Goal: Task Accomplishment & Management: Complete application form

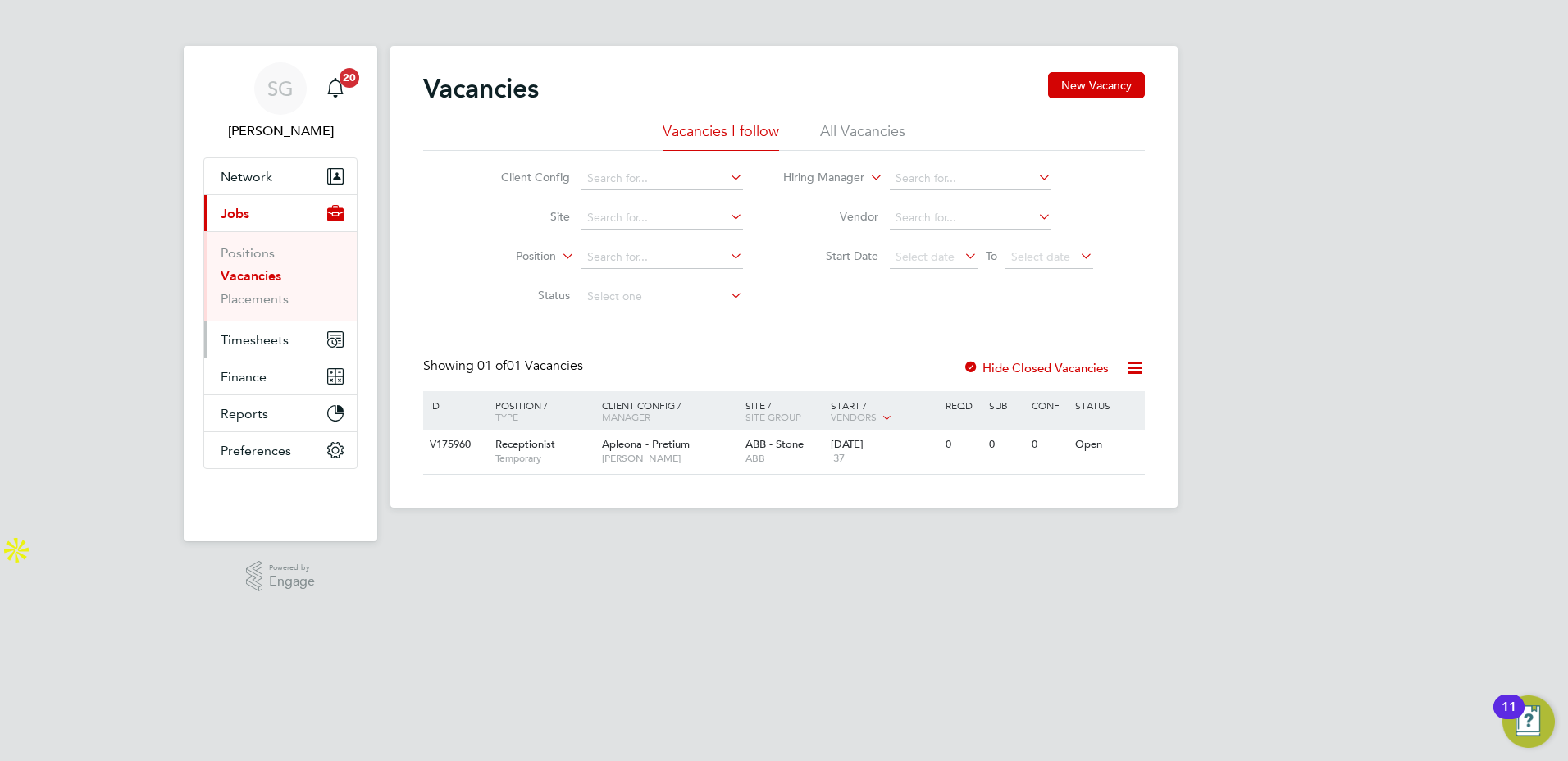
click at [256, 347] on span "Timesheets" at bounding box center [254, 340] width 68 height 15
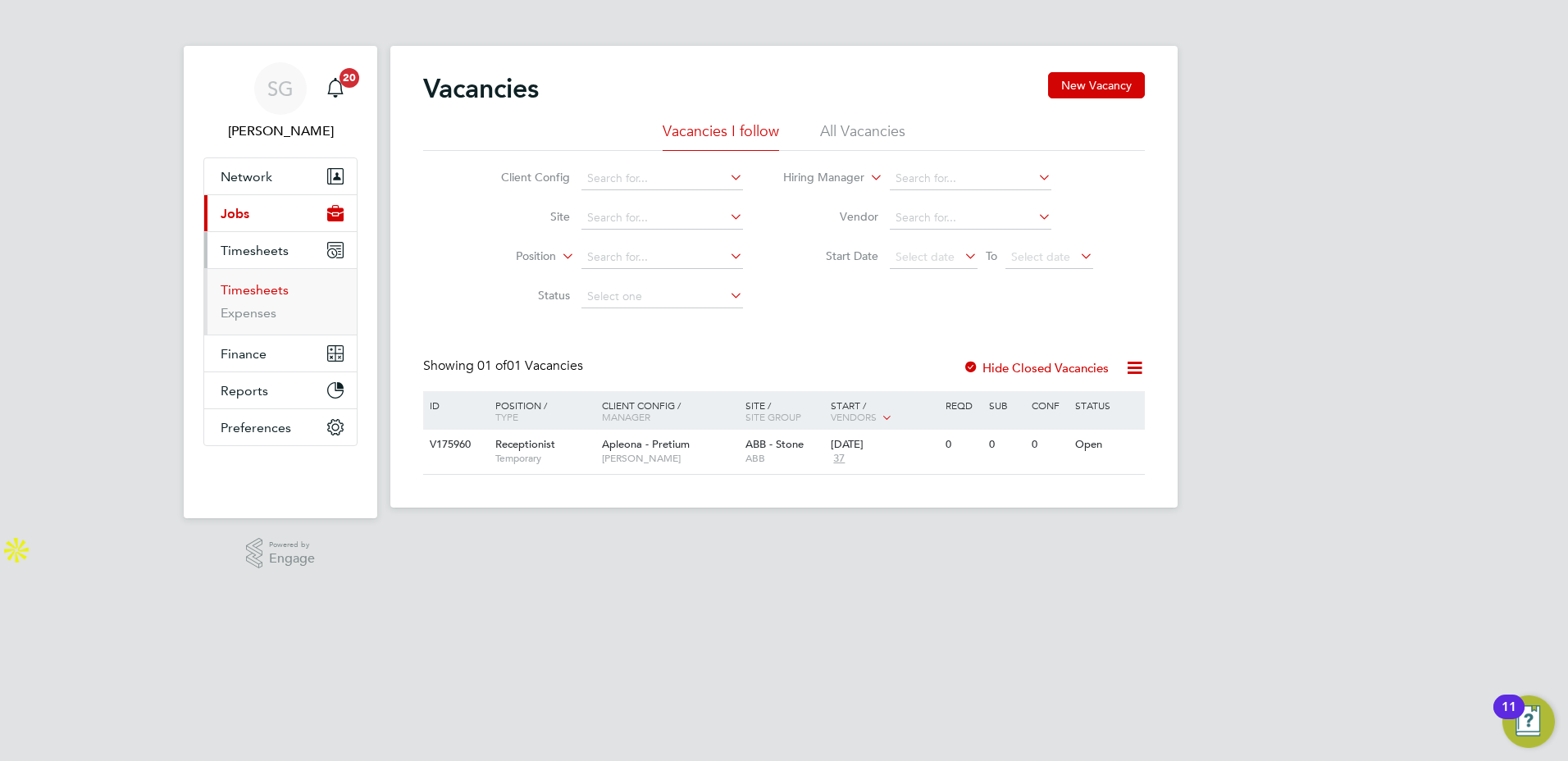
click at [246, 289] on link "Timesheets" at bounding box center [254, 290] width 68 height 15
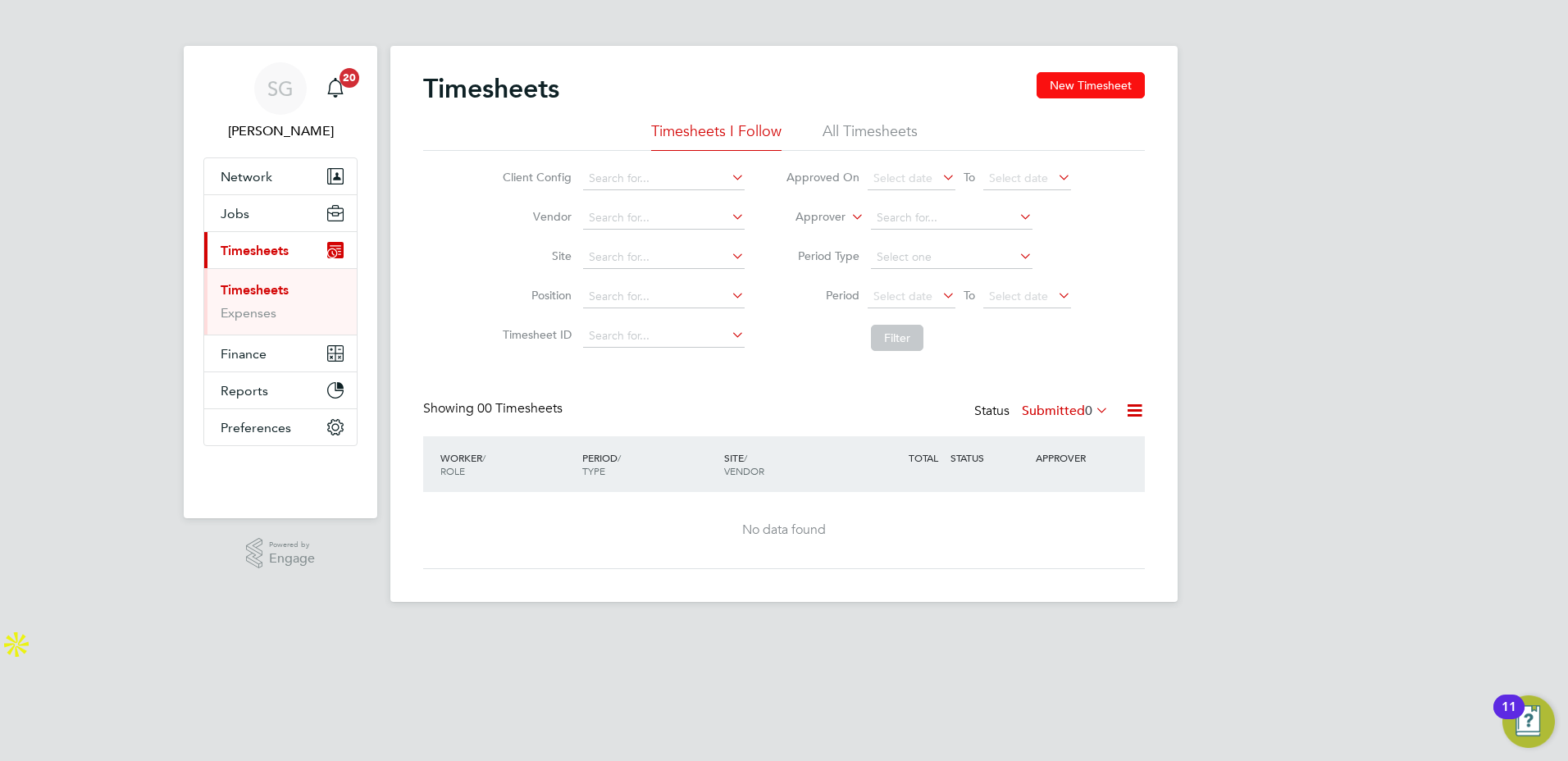
click at [1079, 86] on button "New Timesheet" at bounding box center [1090, 85] width 108 height 26
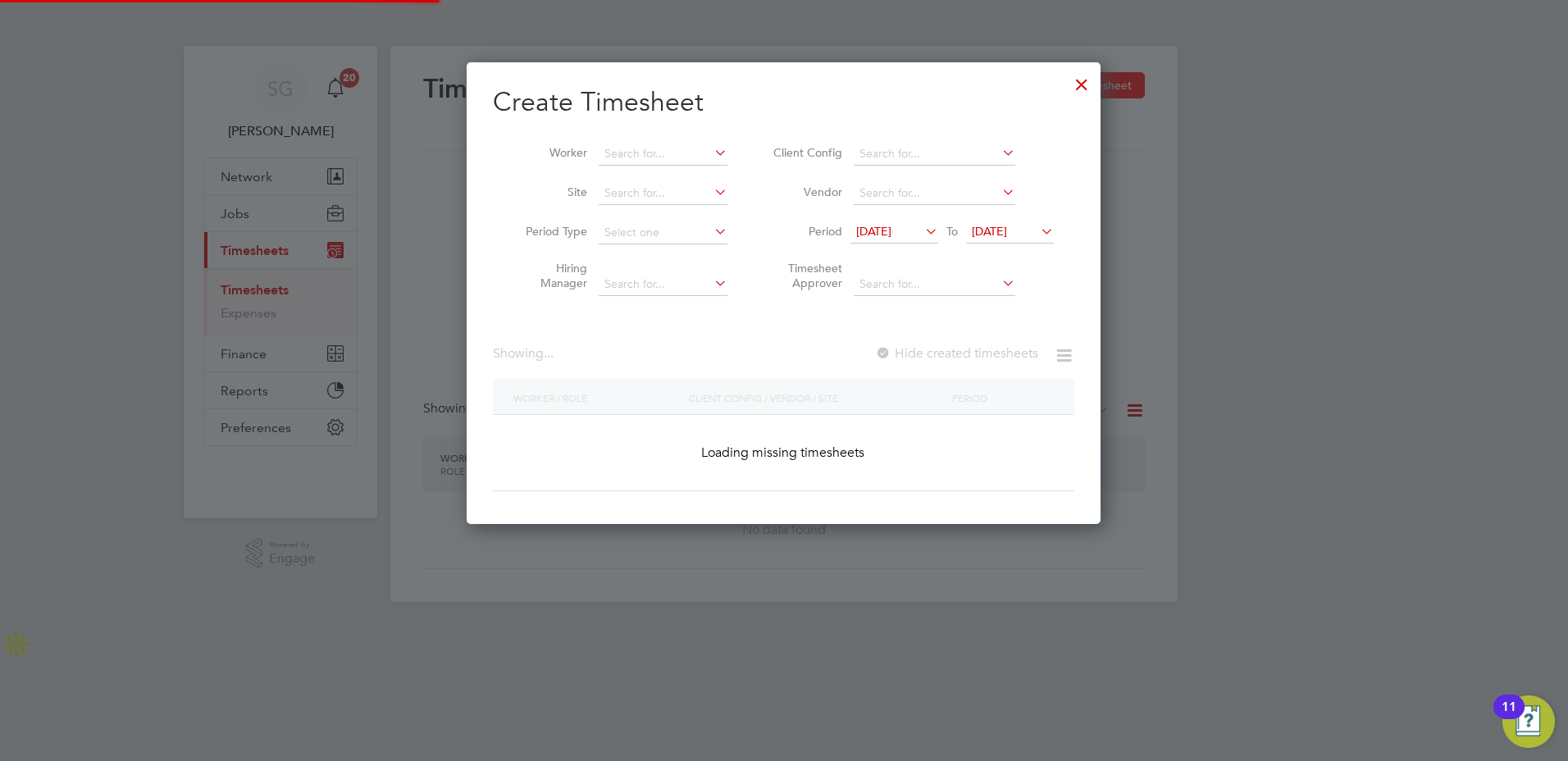
scroll to position [1517, 635]
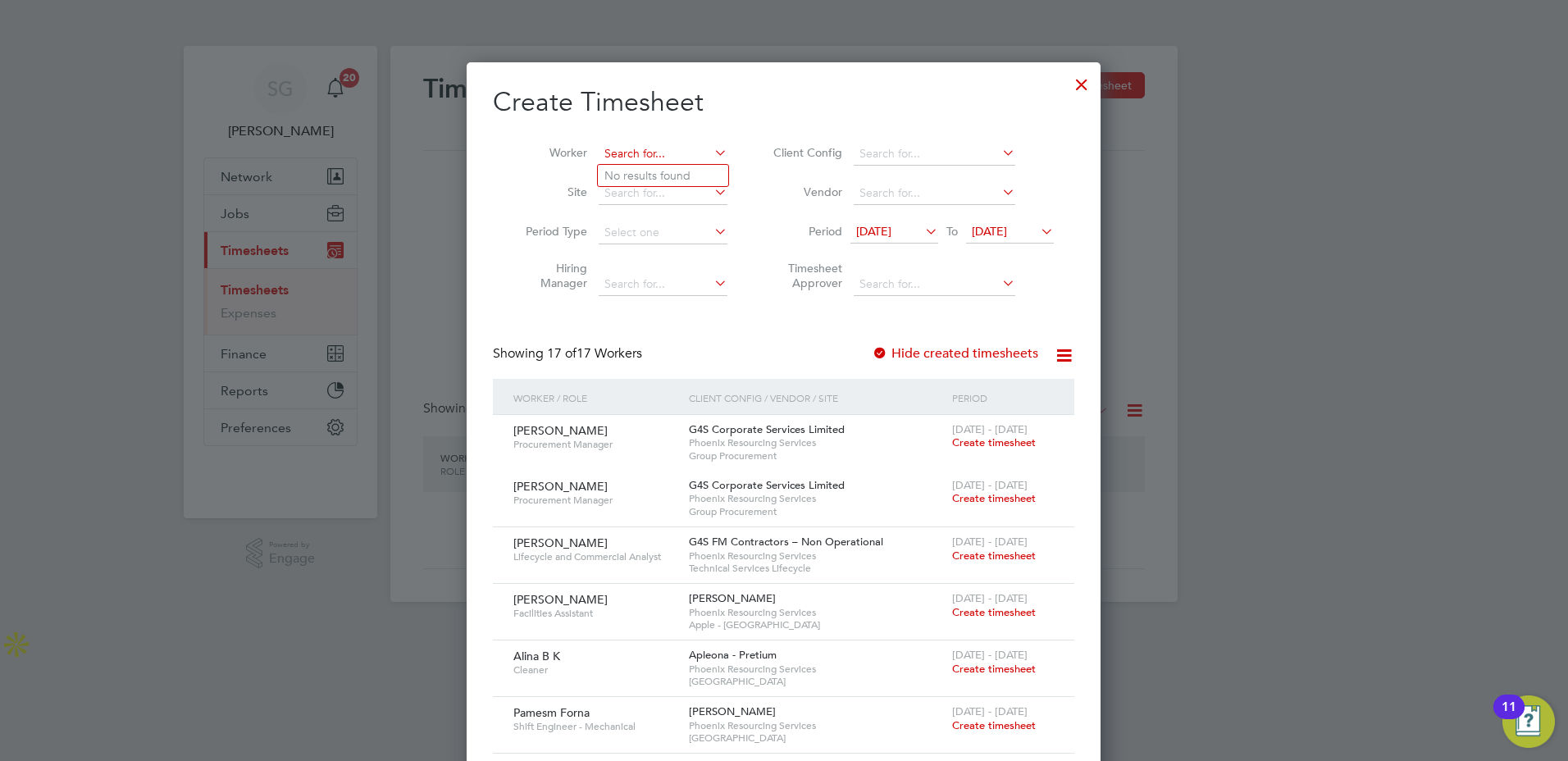
click at [637, 147] on input at bounding box center [664, 154] width 129 height 23
click at [628, 170] on b "Walla" at bounding box center [642, 175] width 31 height 13
type input "[PERSON_NAME]"
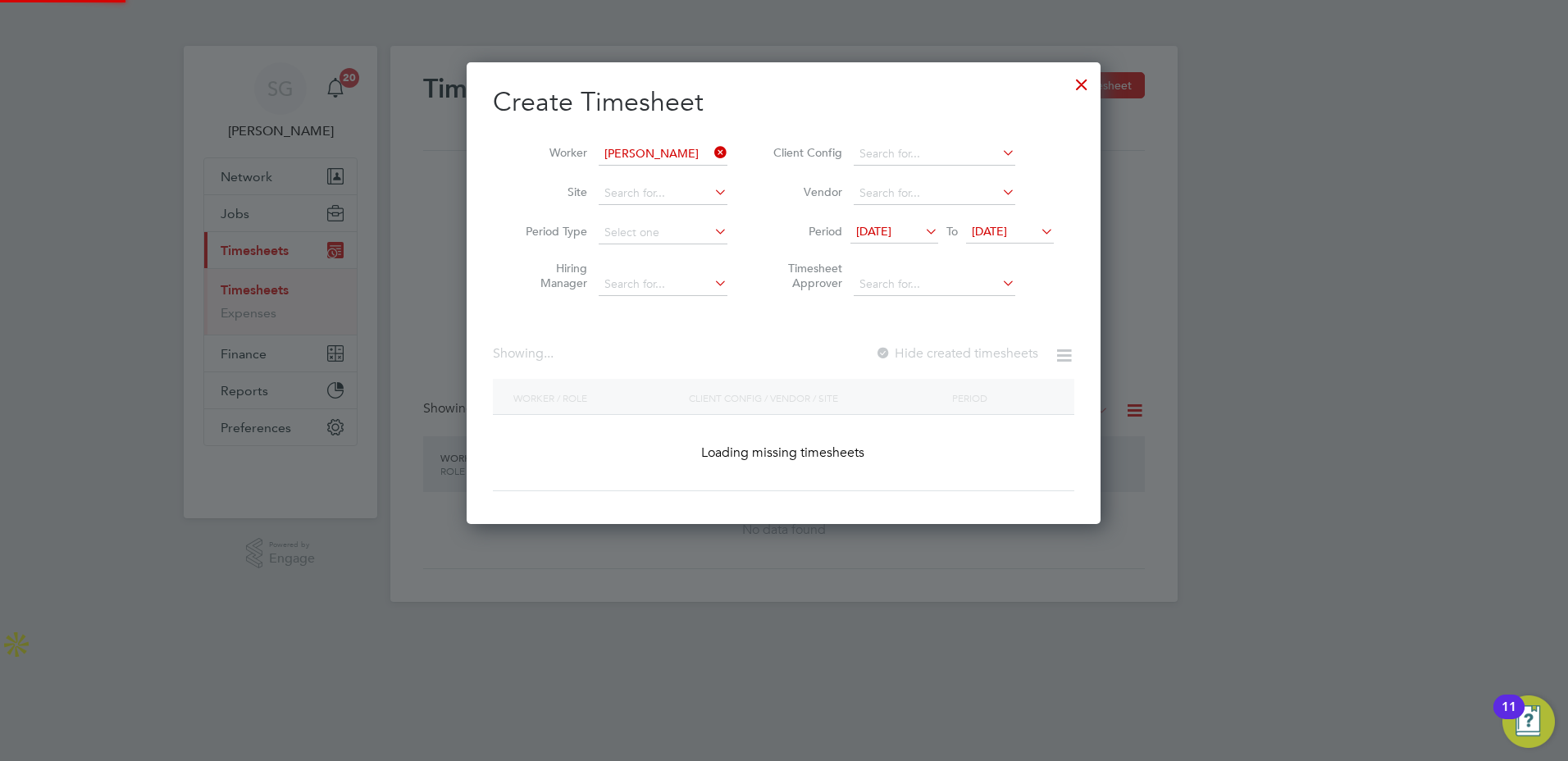
scroll to position [442, 635]
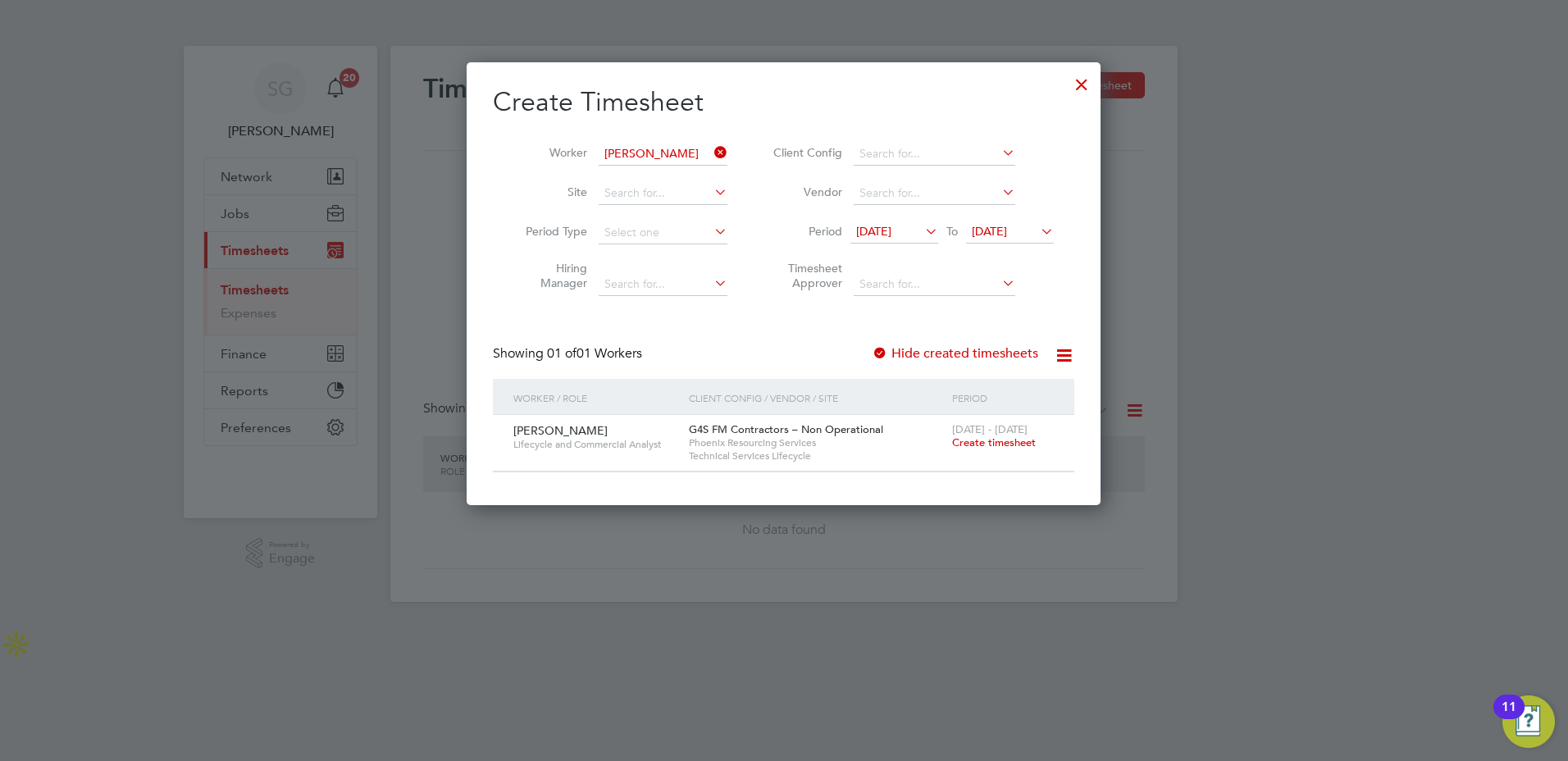
click at [989, 444] on span "Create timesheet" at bounding box center [994, 442] width 84 height 13
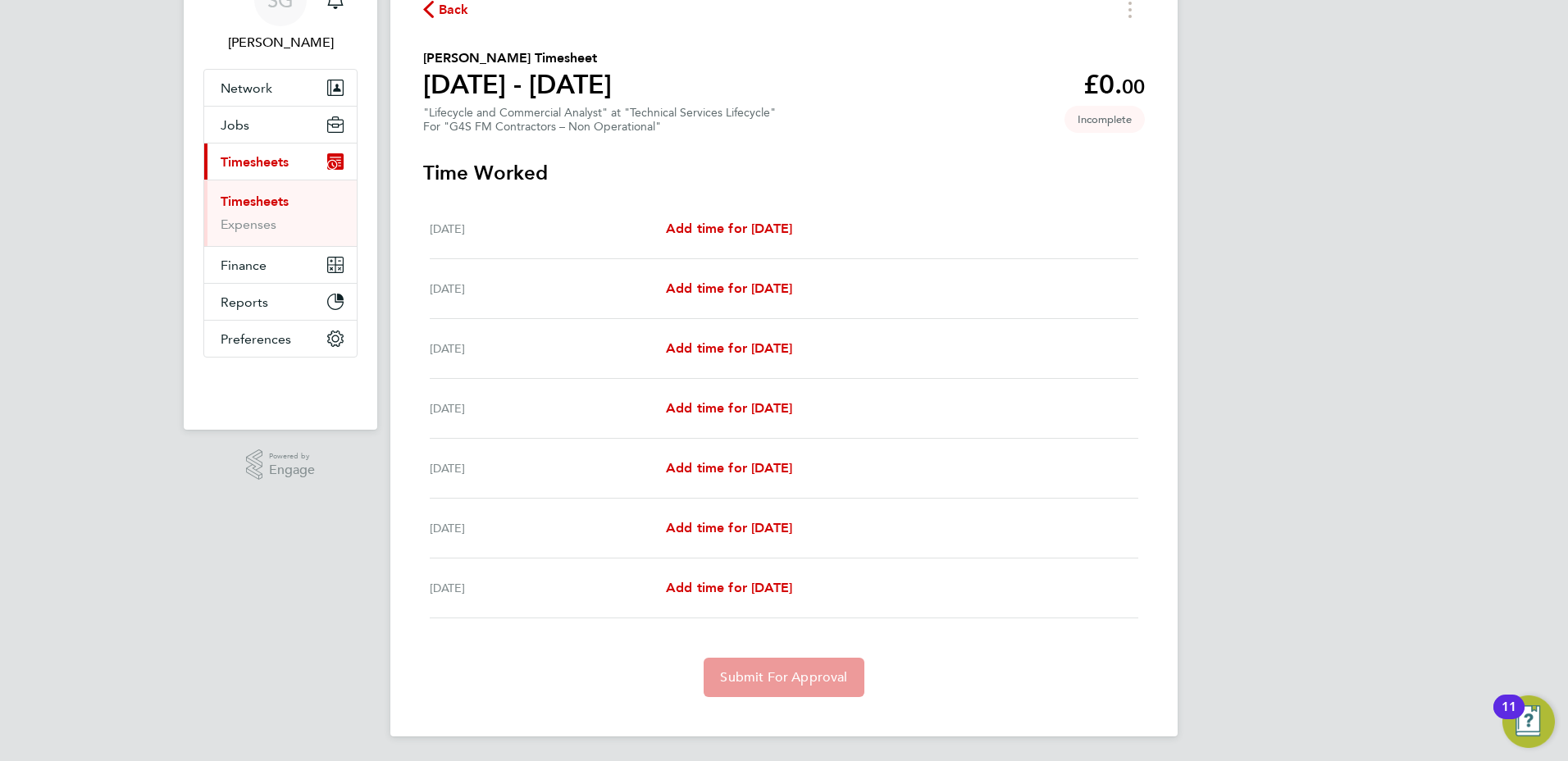
scroll to position [91, 0]
click at [752, 229] on span "Add time for Mon 04 Aug" at bounding box center [729, 226] width 126 height 15
select select "60"
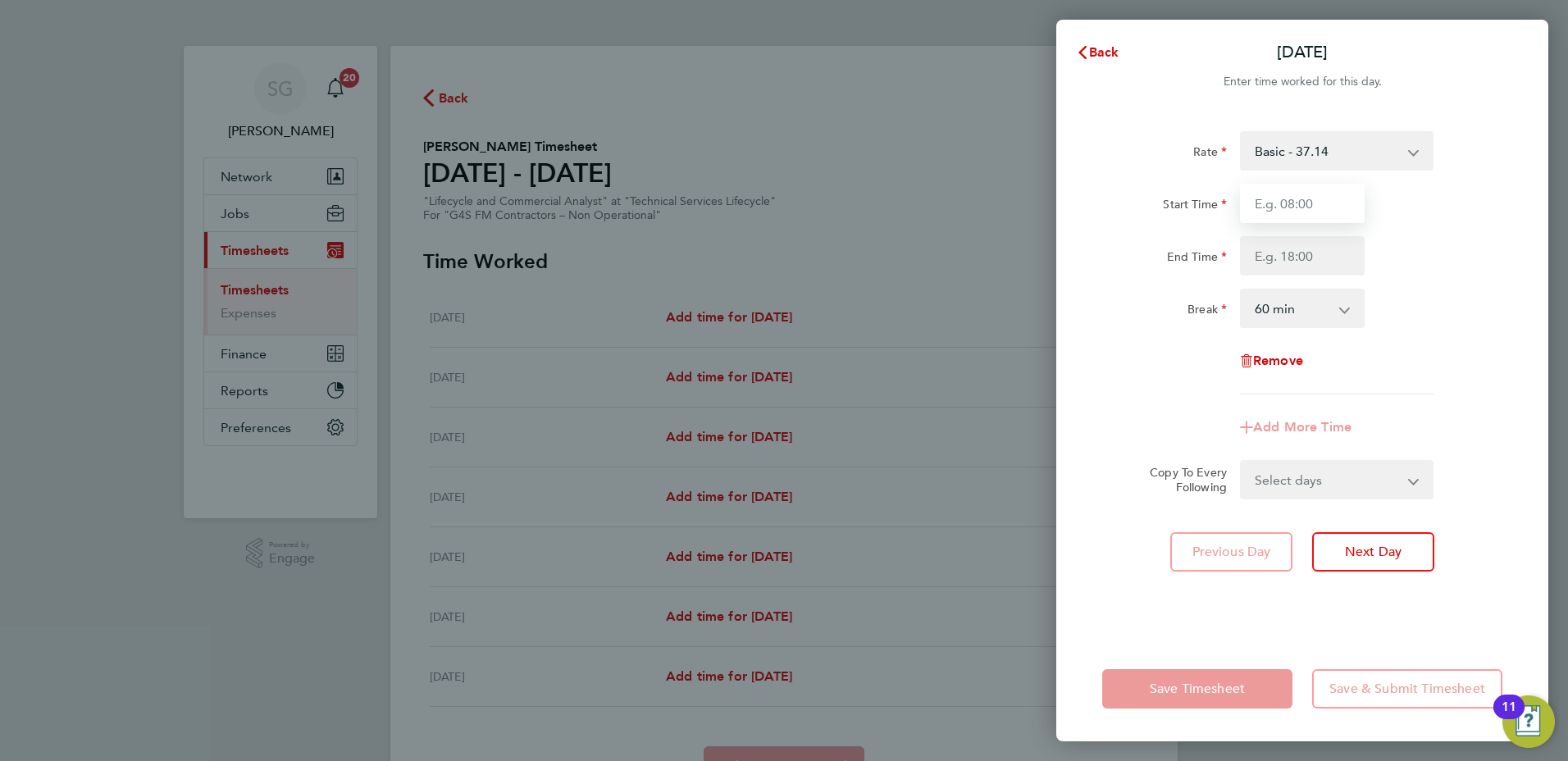
click at [1274, 206] on input "Start Time" at bounding box center [1302, 203] width 124 height 39
type input "08:00"
type input "10:00"
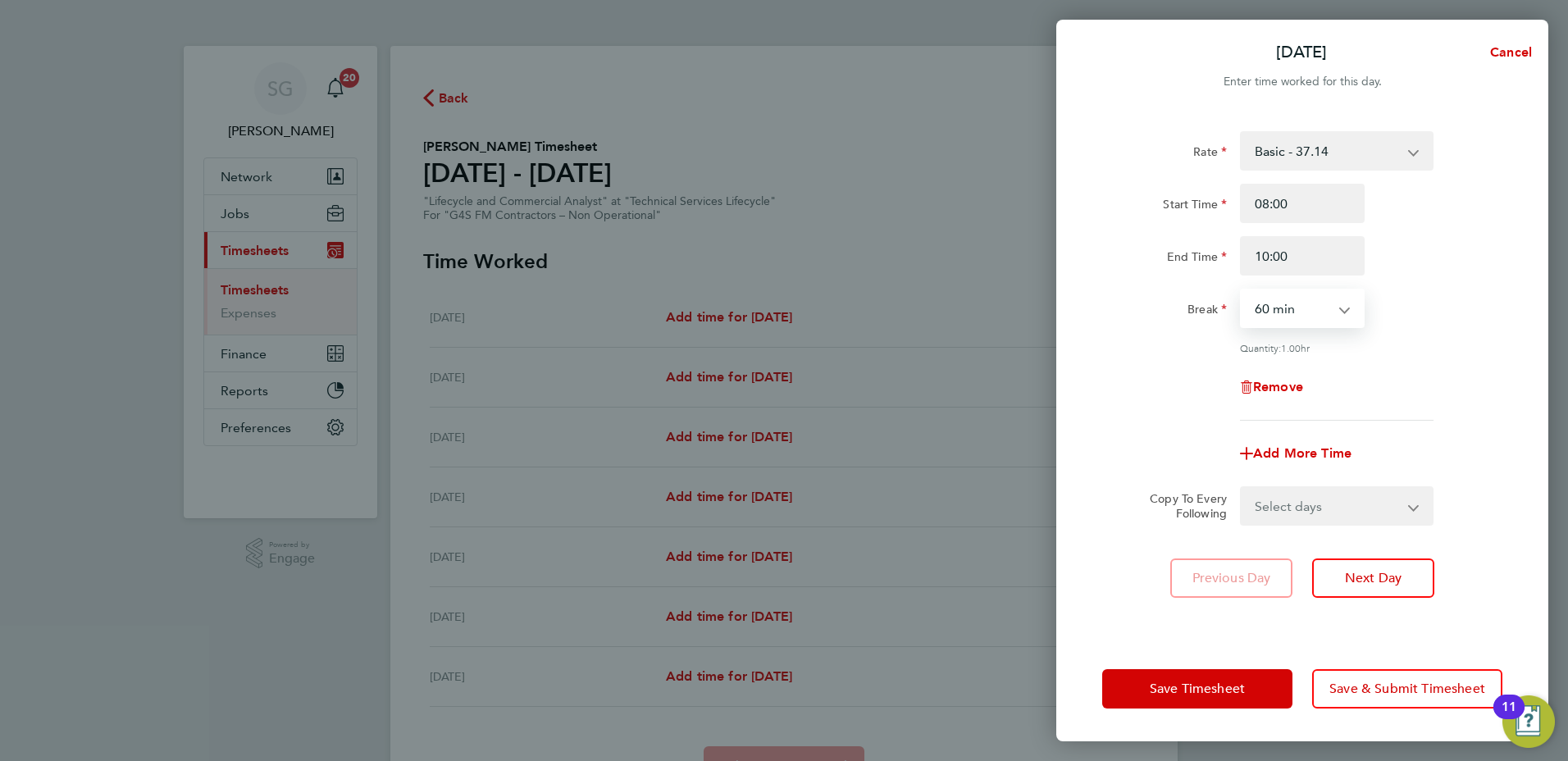
click at [1282, 310] on select "0 min 15 min 30 min 45 min 60 min 75 min 90 min" at bounding box center [1293, 307] width 102 height 36
select select "0"
click at [1241, 290] on select "0 min 15 min 30 min 45 min 60 min 75 min 90 min" at bounding box center [1293, 307] width 102 height 36
click at [1375, 581] on span "Next Day" at bounding box center [1373, 578] width 57 height 16
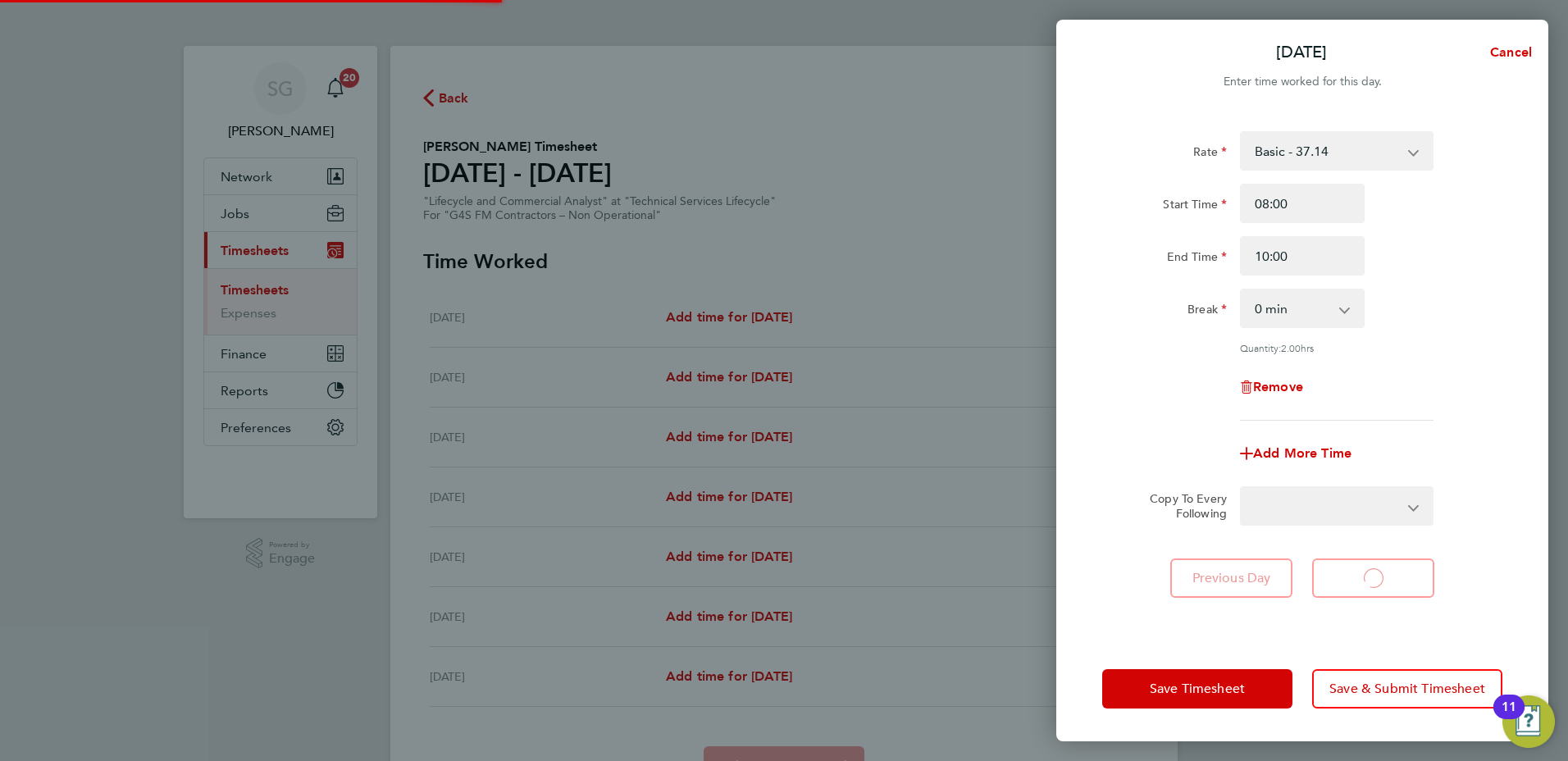
select select "60"
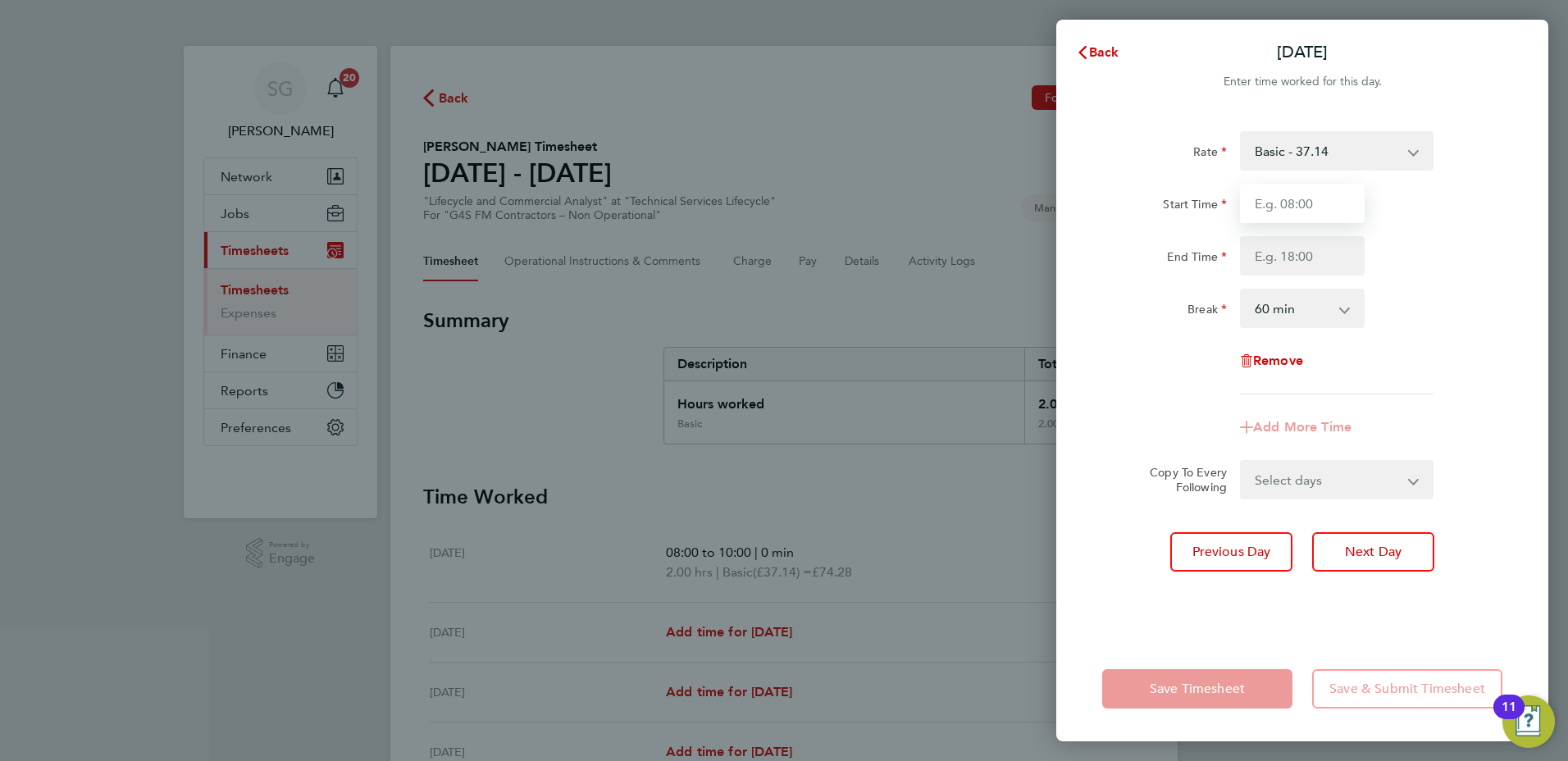
click at [1276, 198] on input "Start Time" at bounding box center [1302, 203] width 124 height 39
type input "05:30"
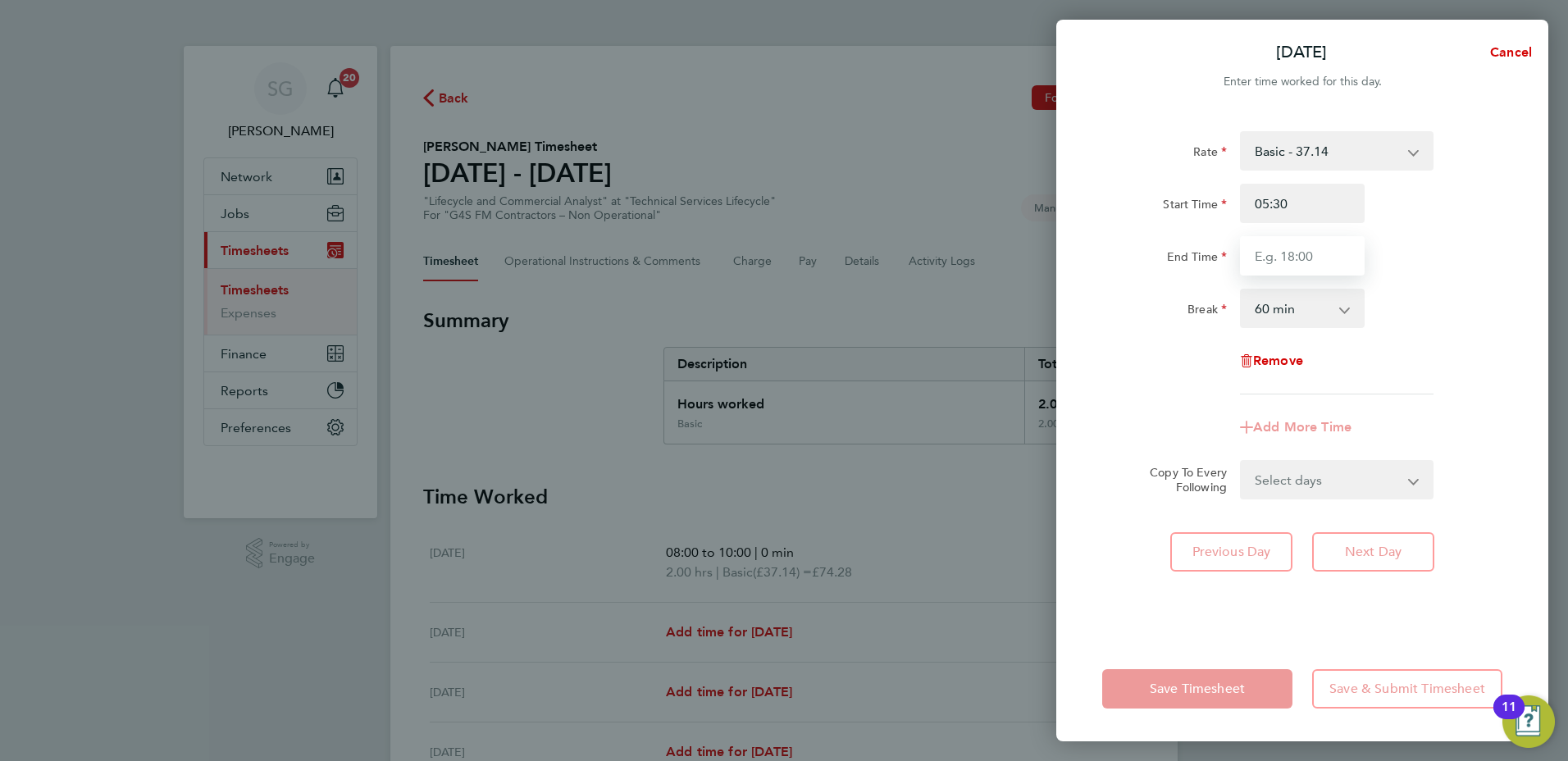
click at [1276, 256] on input "End Time" at bounding box center [1302, 255] width 124 height 39
type input "07:30"
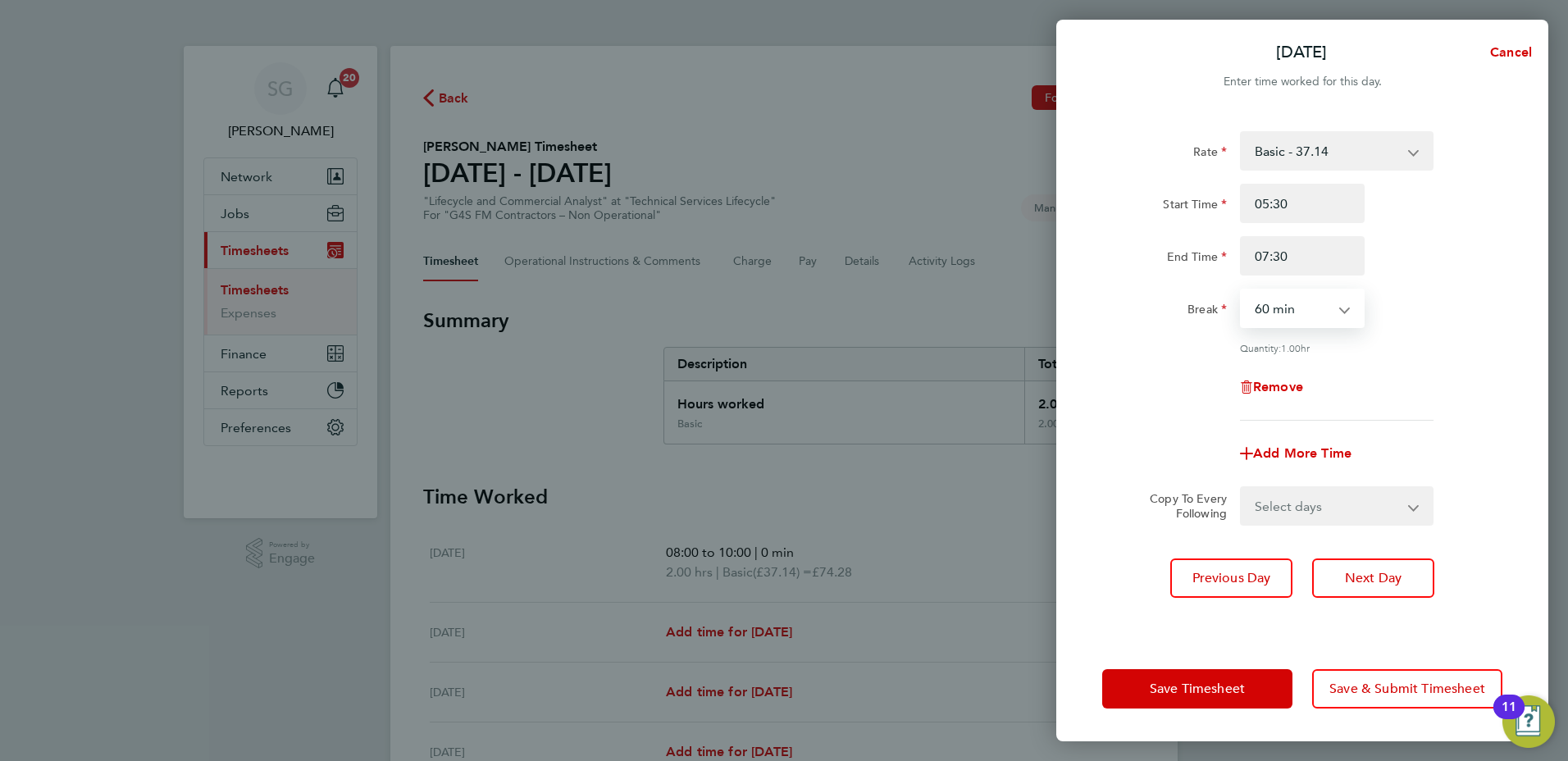
click at [1274, 308] on select "0 min 15 min 30 min 45 min 60 min 75 min 90 min" at bounding box center [1293, 307] width 102 height 36
select select "0"
click at [1241, 290] on select "0 min 15 min 30 min 45 min 60 min 75 min 90 min" at bounding box center [1293, 307] width 102 height 36
click at [1374, 581] on span "Next Day" at bounding box center [1373, 578] width 57 height 16
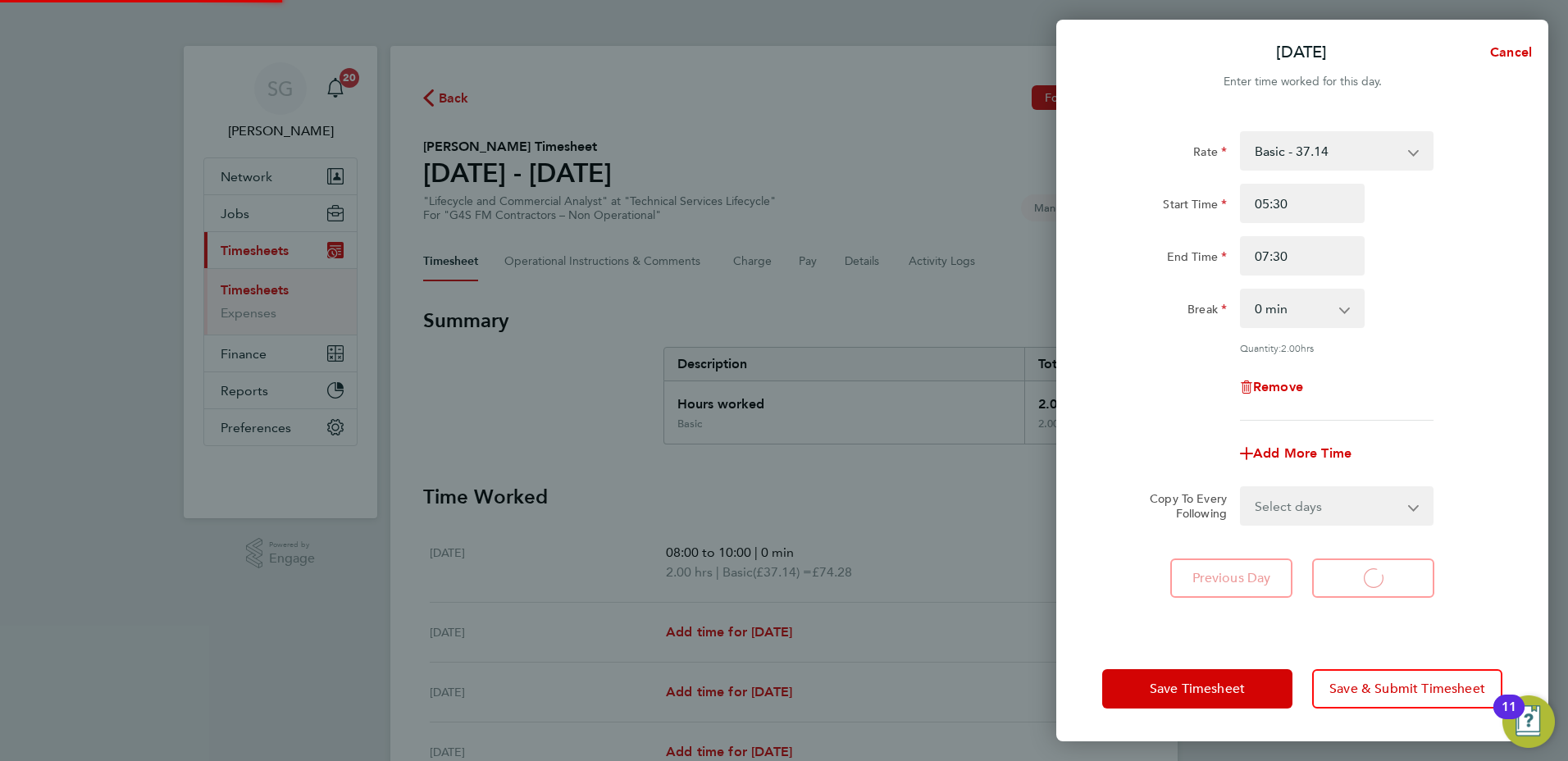
select select "60"
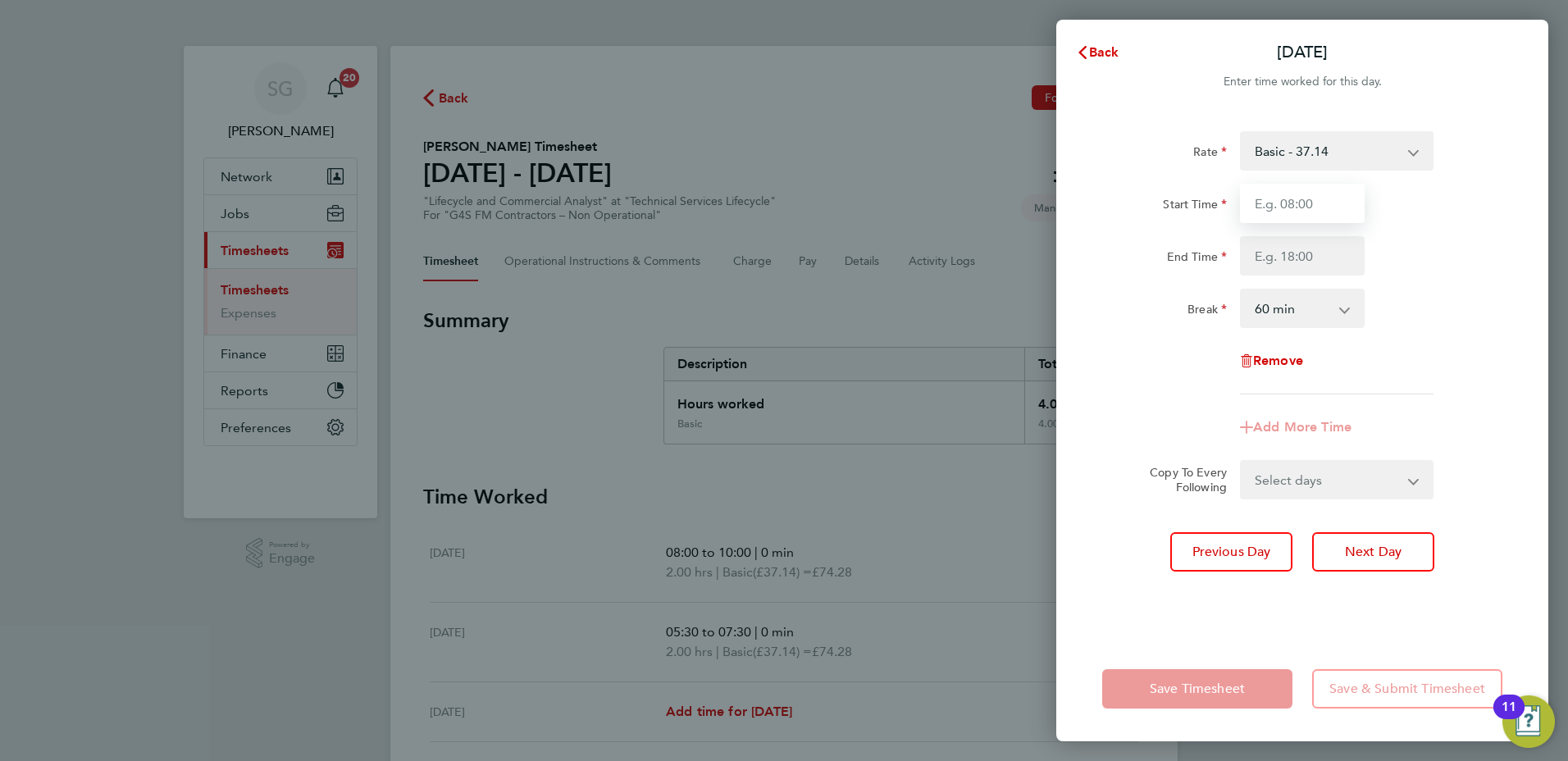
click at [1267, 201] on input "Start Time" at bounding box center [1302, 203] width 124 height 39
type input "06:30"
type input "18:30"
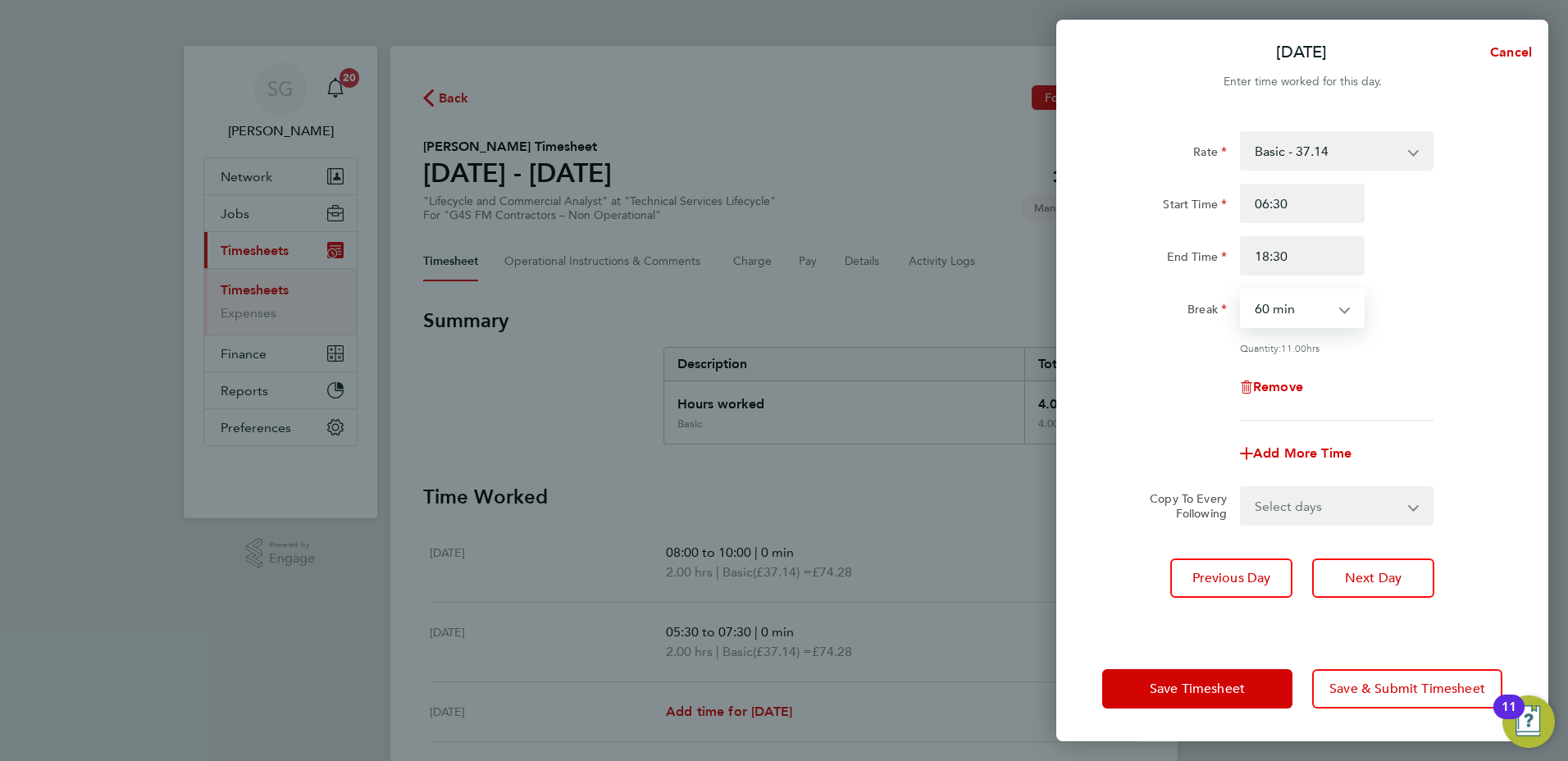
click at [1274, 305] on select "0 min 15 min 30 min 45 min 60 min 75 min 90 min" at bounding box center [1293, 307] width 102 height 36
select select "30"
click at [1241, 290] on select "0 min 15 min 30 min 45 min 60 min 75 min 90 min" at bounding box center [1293, 307] width 102 height 36
click at [1374, 583] on span "Next Day" at bounding box center [1373, 578] width 57 height 16
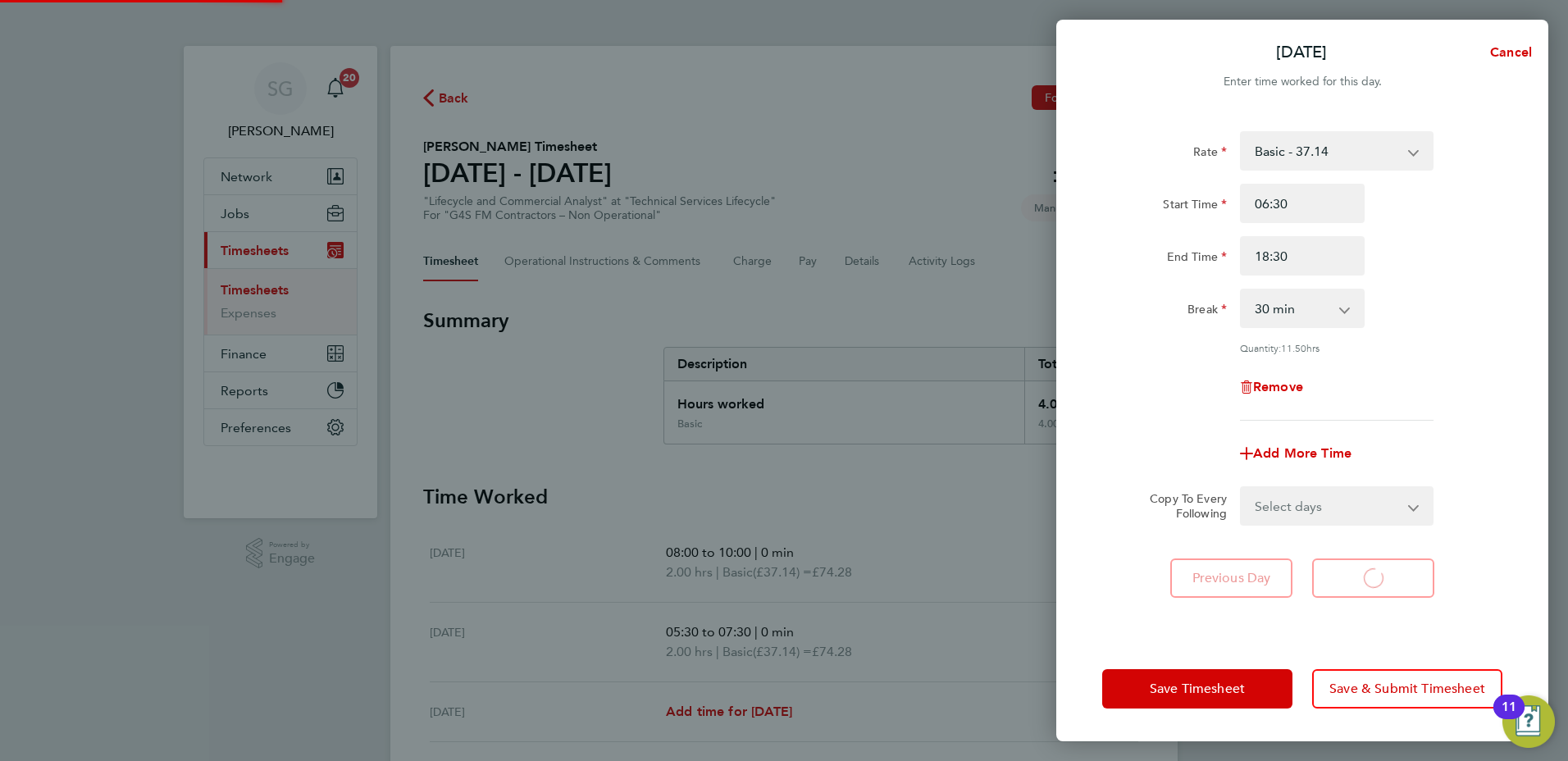
select select "60"
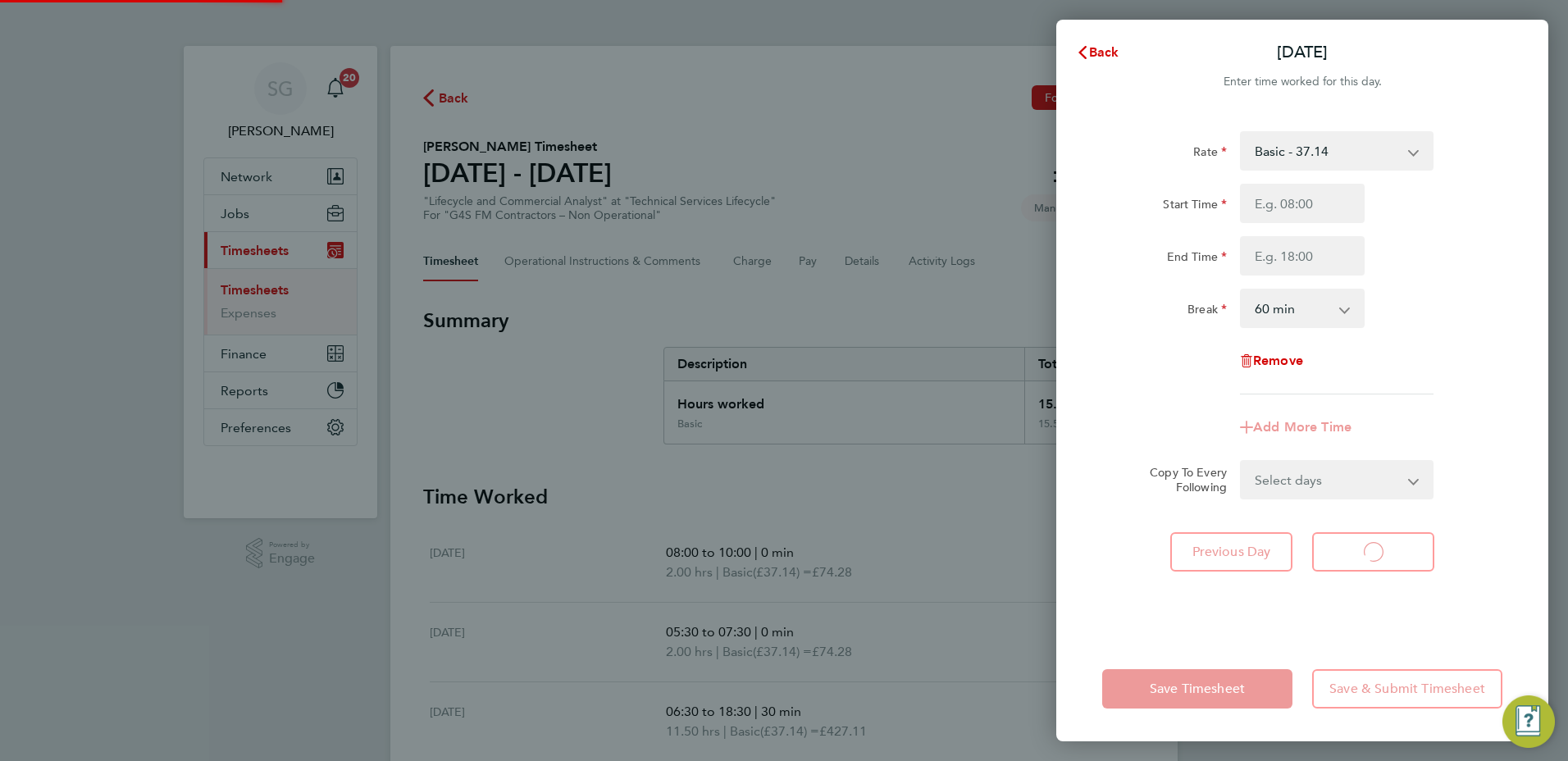
select select "60"
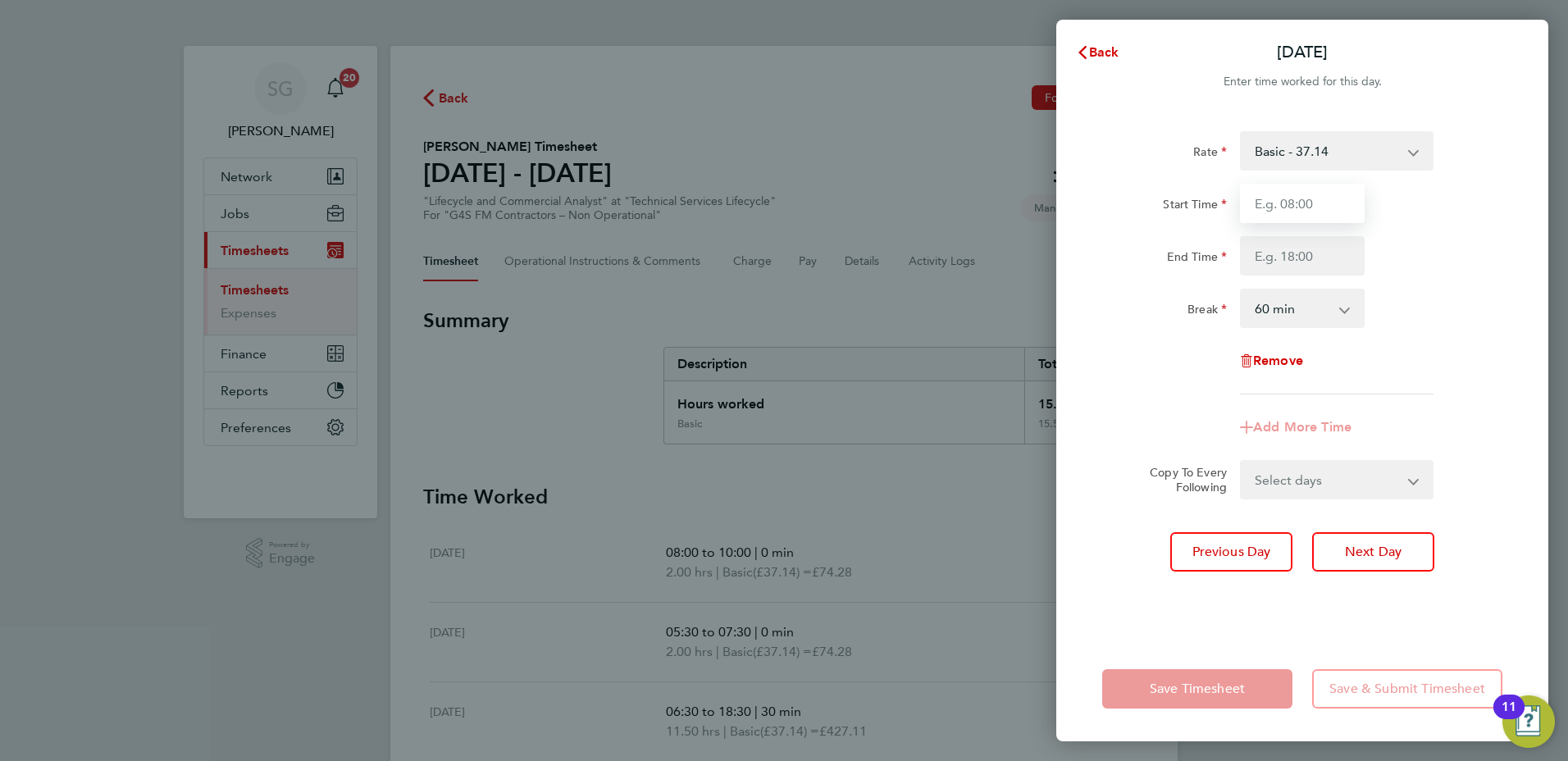
click at [1279, 197] on input "Start Time" at bounding box center [1302, 203] width 124 height 39
type input "07:30"
type input "18:00"
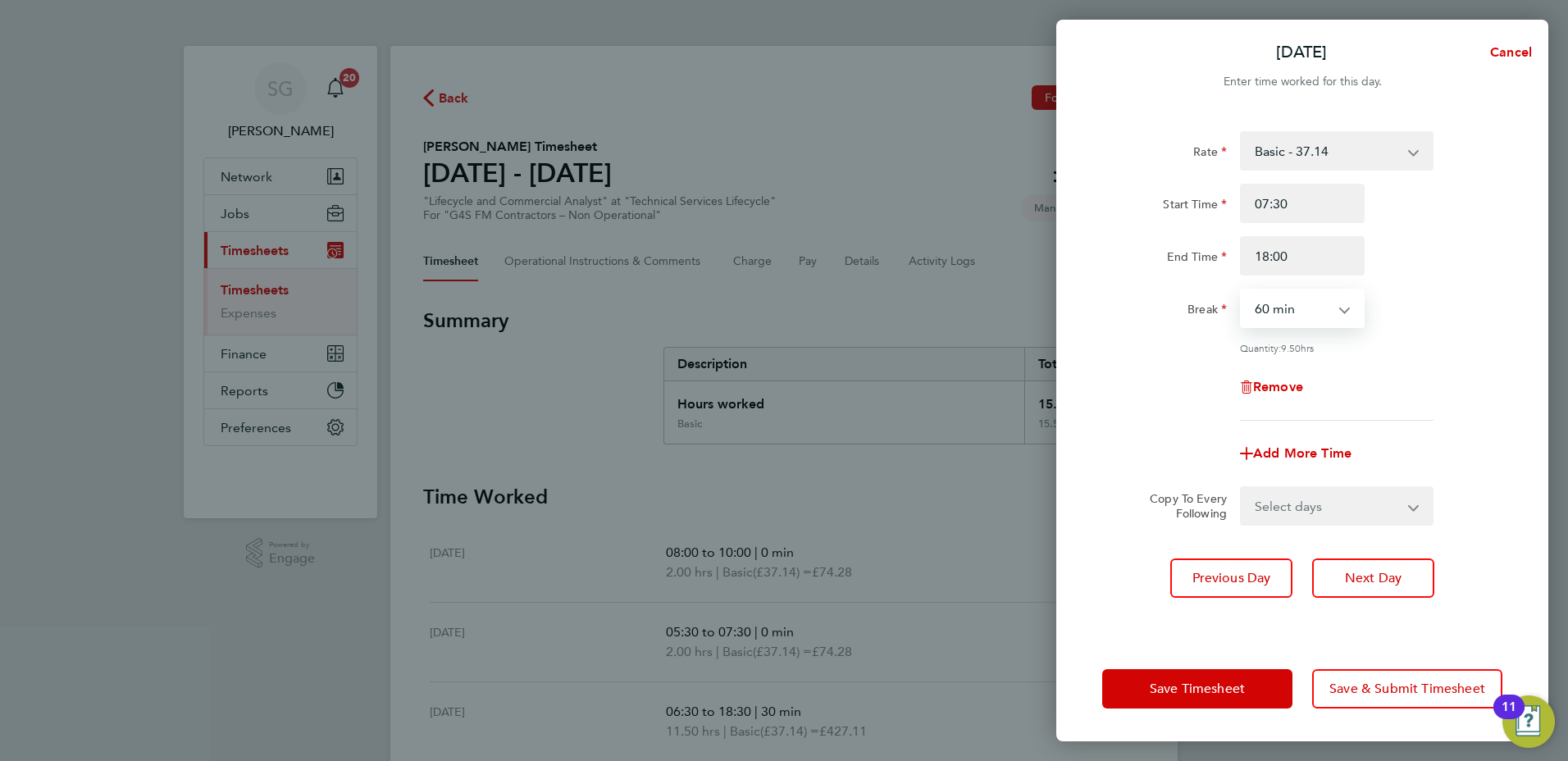
click at [1290, 312] on select "0 min 15 min 30 min 45 min 60 min 75 min 90 min" at bounding box center [1293, 307] width 102 height 36
click at [1241, 290] on select "0 min 15 min 30 min 45 min 60 min 75 min 90 min" at bounding box center [1293, 307] width 102 height 36
click at [1275, 302] on select "0 min 15 min 30 min 45 min 60 min 75 min 90 min" at bounding box center [1293, 307] width 102 height 36
select select "30"
click at [1241, 290] on select "0 min 15 min 30 min 45 min 60 min 75 min 90 min" at bounding box center [1293, 307] width 102 height 36
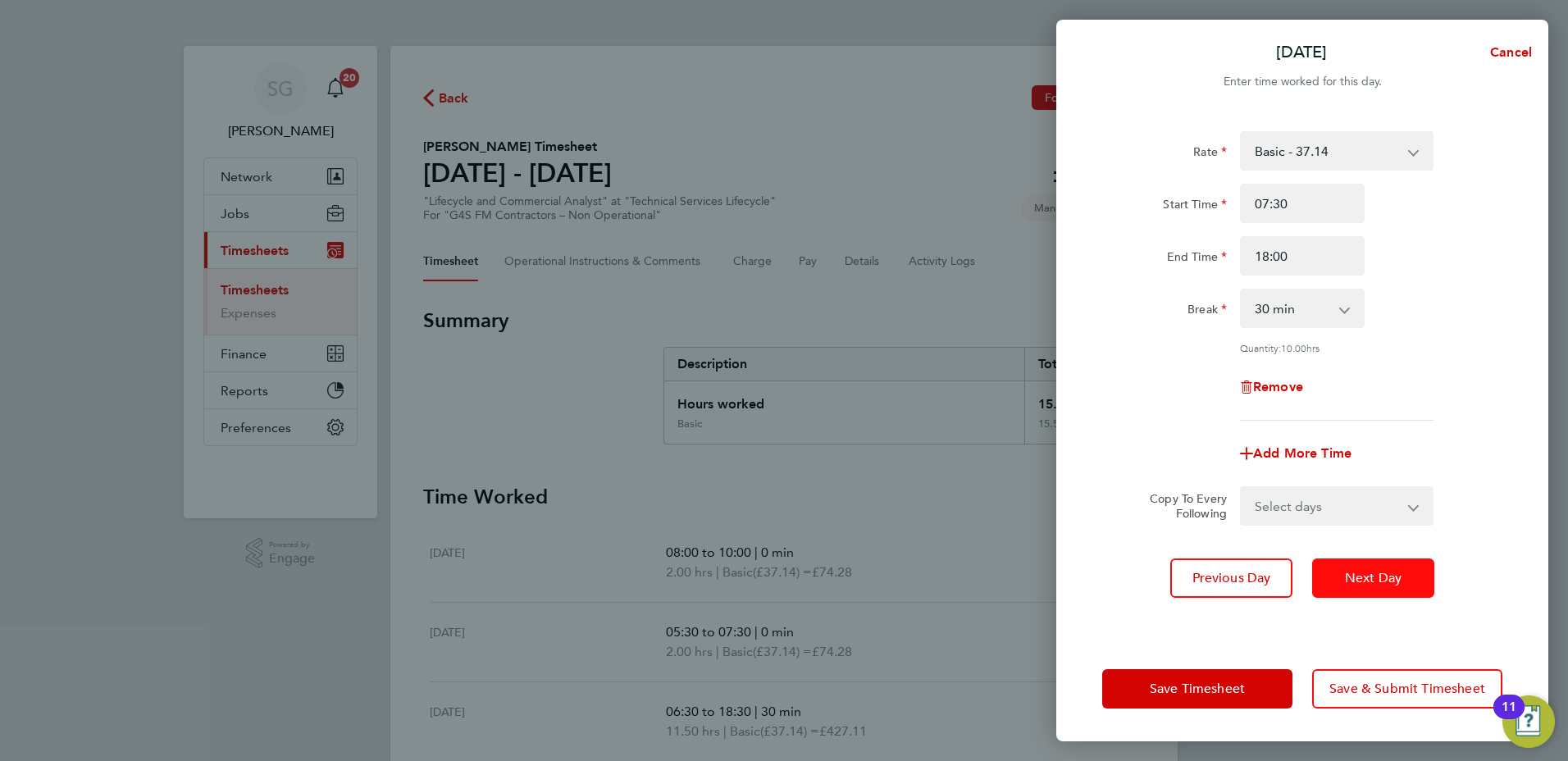
click at [1369, 579] on span "Next Day" at bounding box center [1373, 578] width 57 height 16
select select "60"
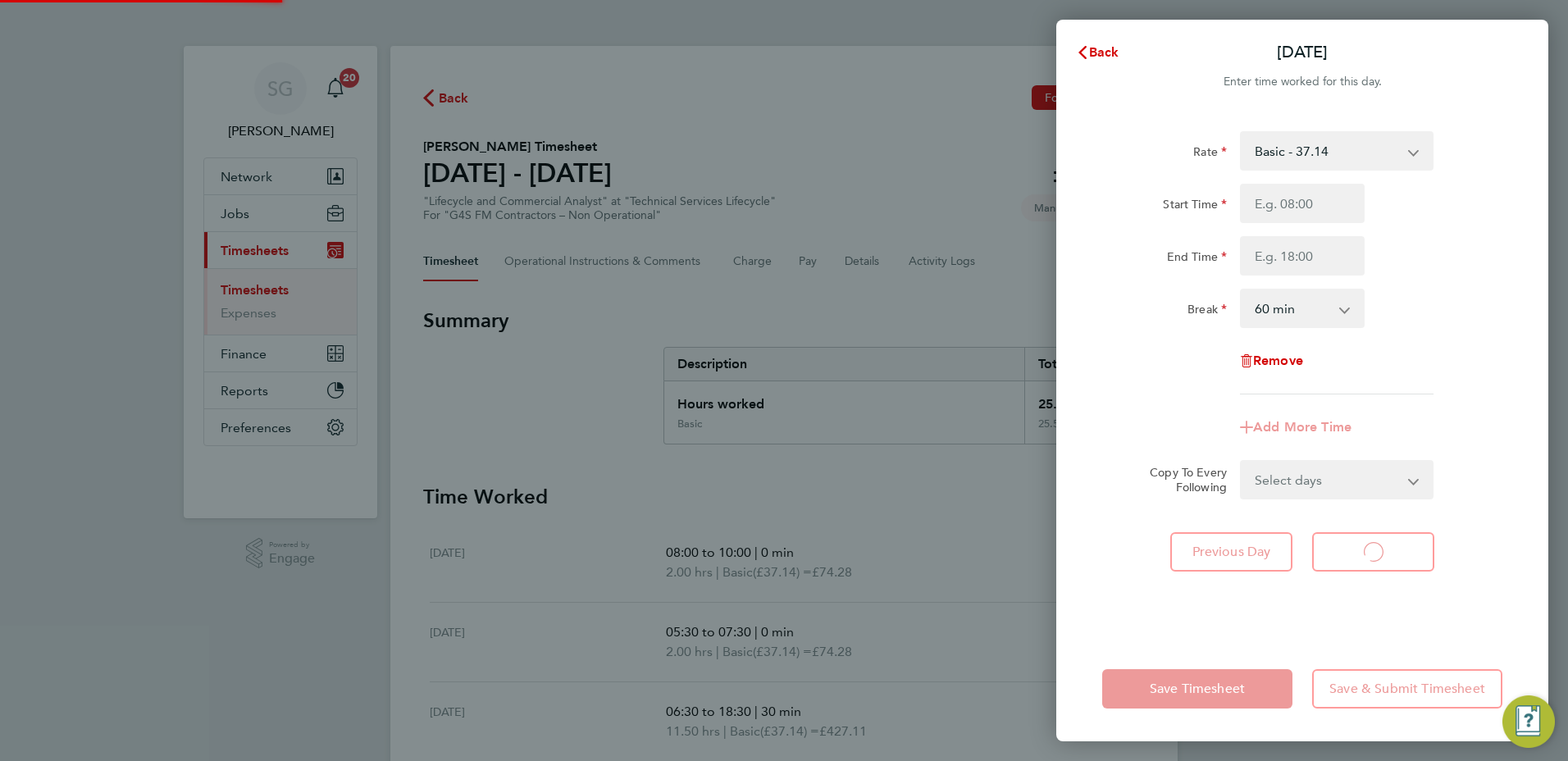
select select "60"
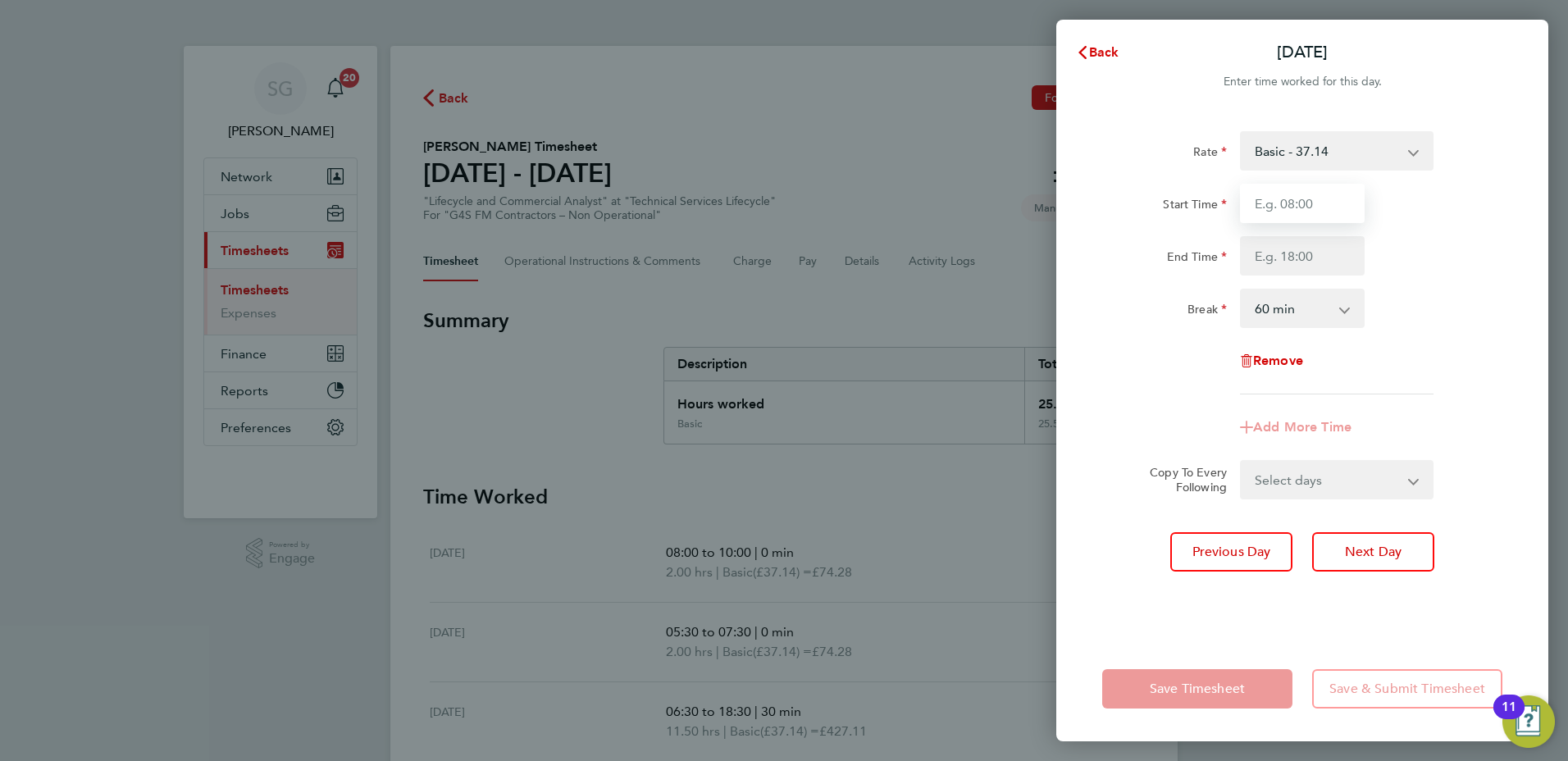
click at [1278, 202] on input "Start Time" at bounding box center [1302, 203] width 124 height 39
type input "07:30"
type input "14:30"
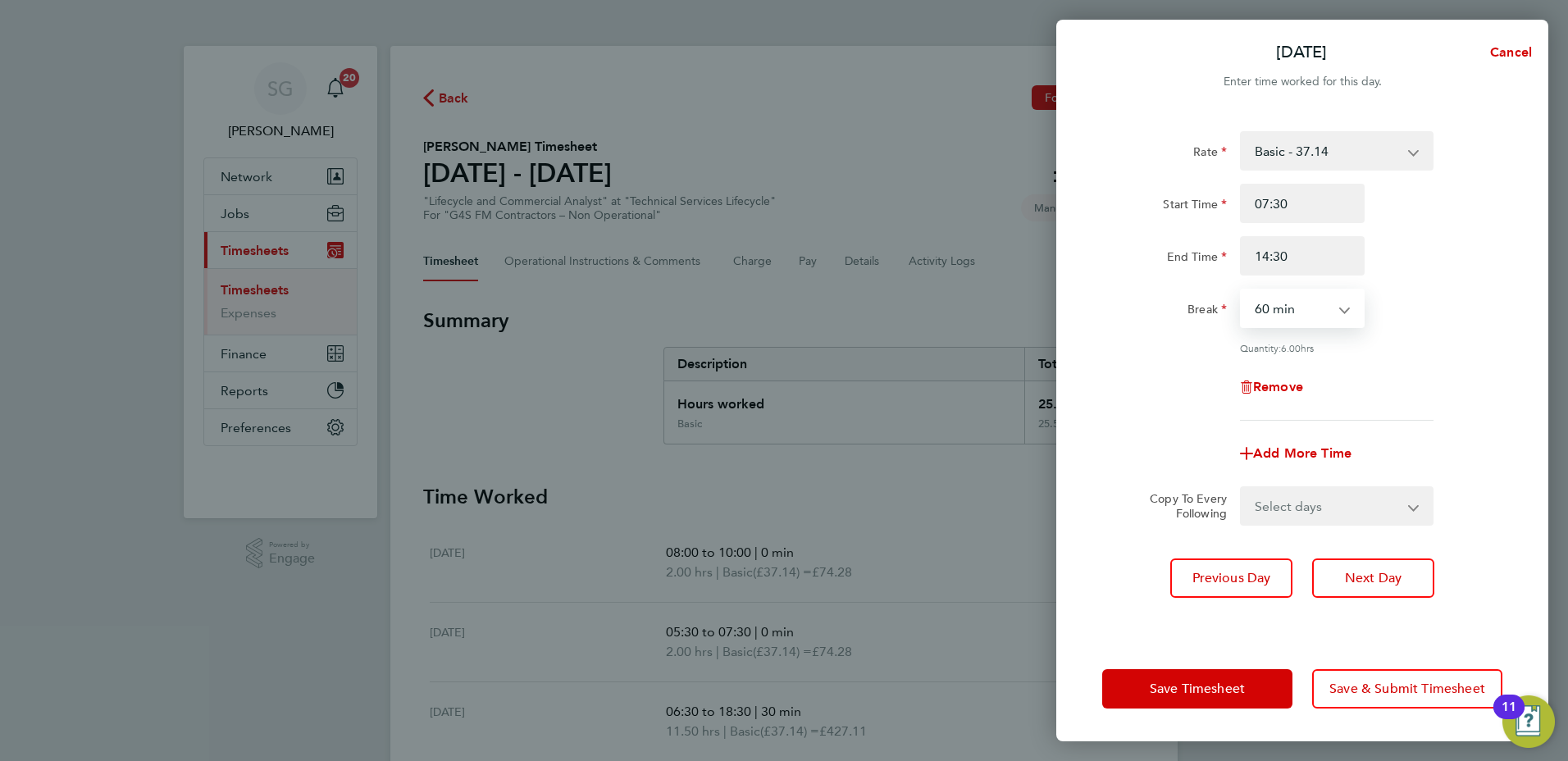
click at [1329, 302] on select "0 min 15 min 30 min 45 min 60 min 75 min 90 min" at bounding box center [1293, 307] width 102 height 36
click at [1241, 290] on select "0 min 15 min 30 min 45 min 60 min 75 min 90 min" at bounding box center [1293, 307] width 102 height 36
click at [1313, 306] on select "0 min 15 min 30 min 45 min 60 min 75 min 90 min" at bounding box center [1293, 307] width 102 height 36
select select "0"
click at [1241, 290] on select "0 min 15 min 30 min 45 min 60 min 75 min 90 min" at bounding box center [1293, 307] width 102 height 36
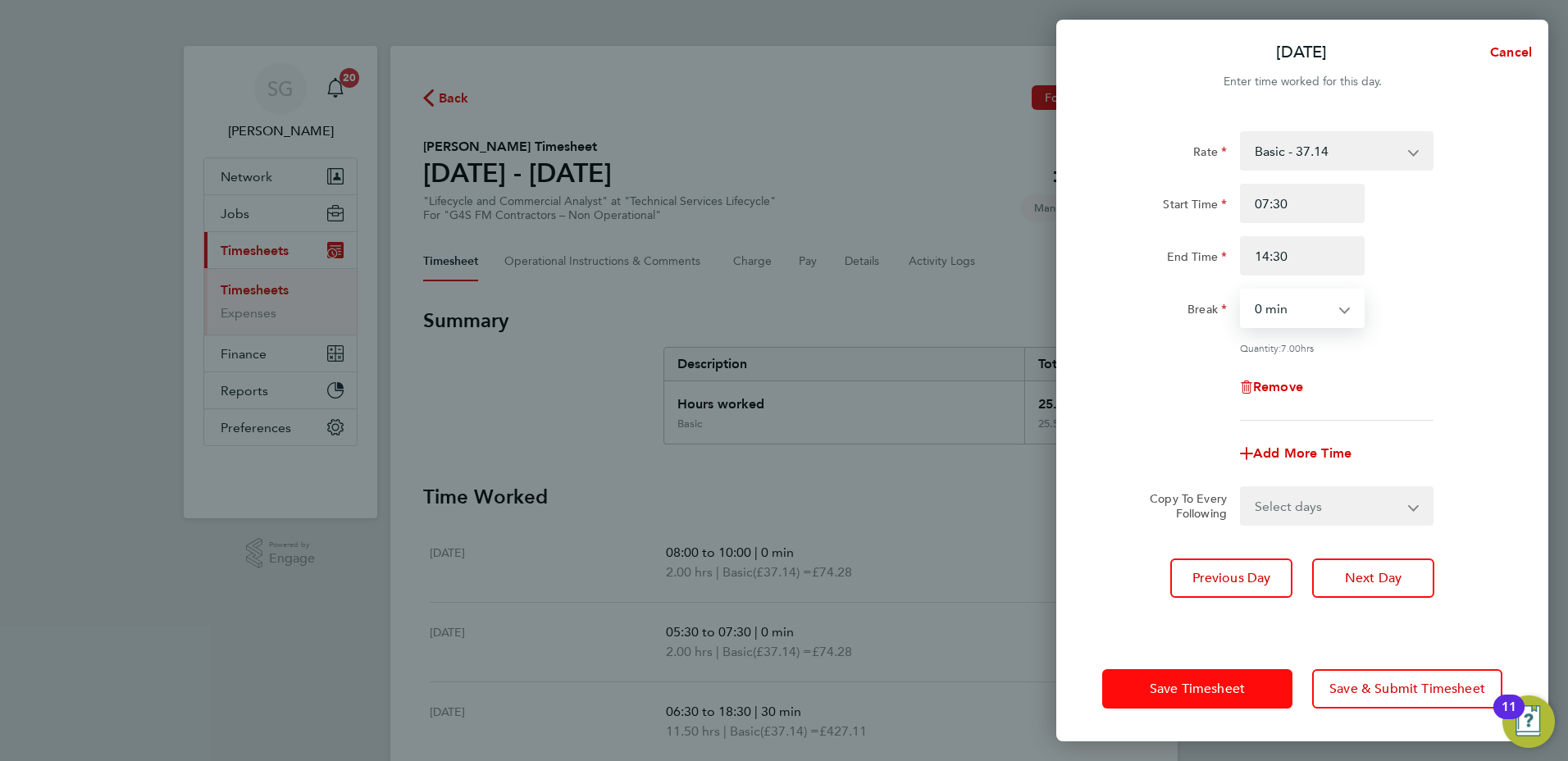
click at [1177, 686] on span "Save Timesheet" at bounding box center [1197, 689] width 95 height 16
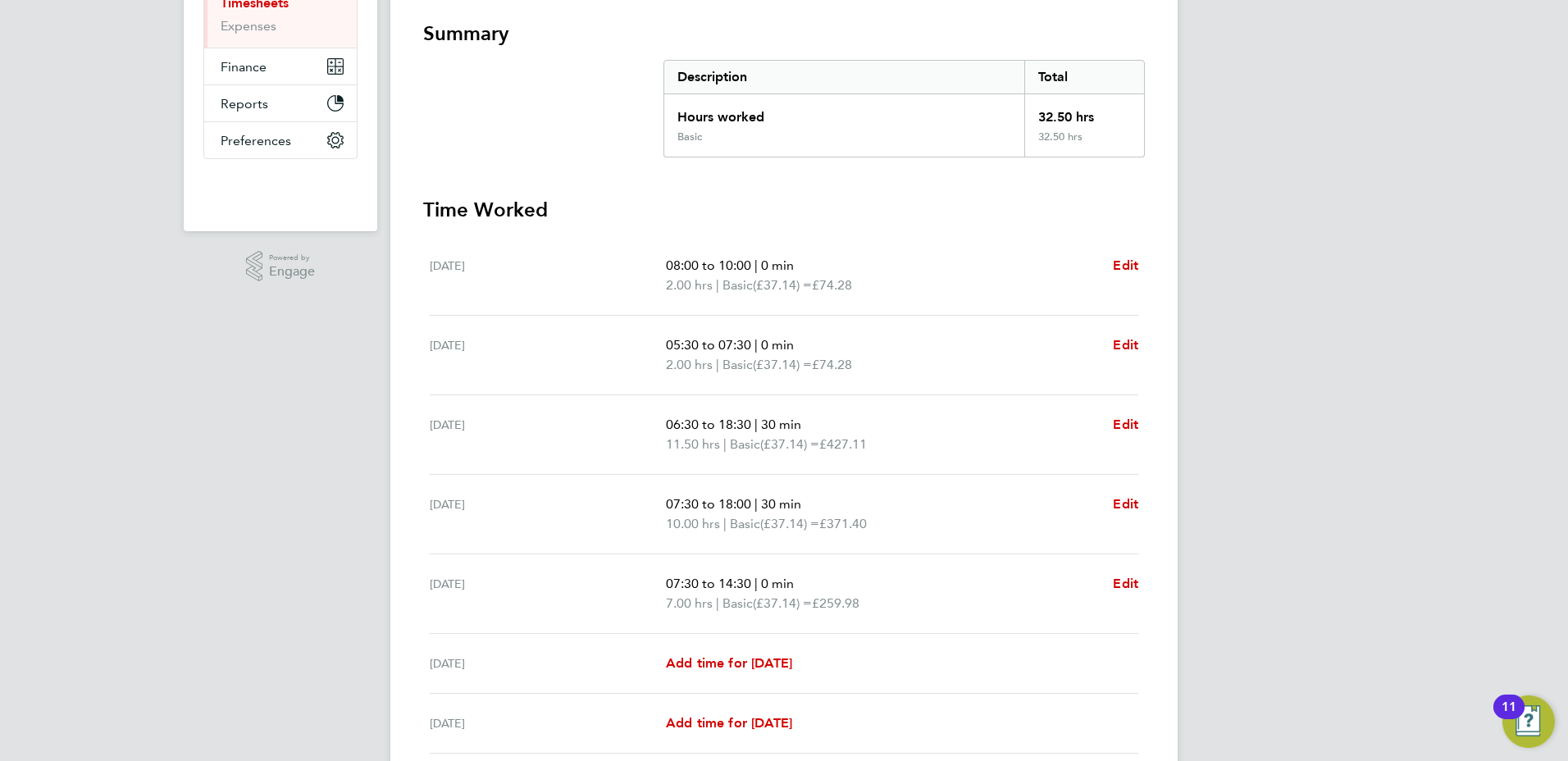
scroll to position [424, 0]
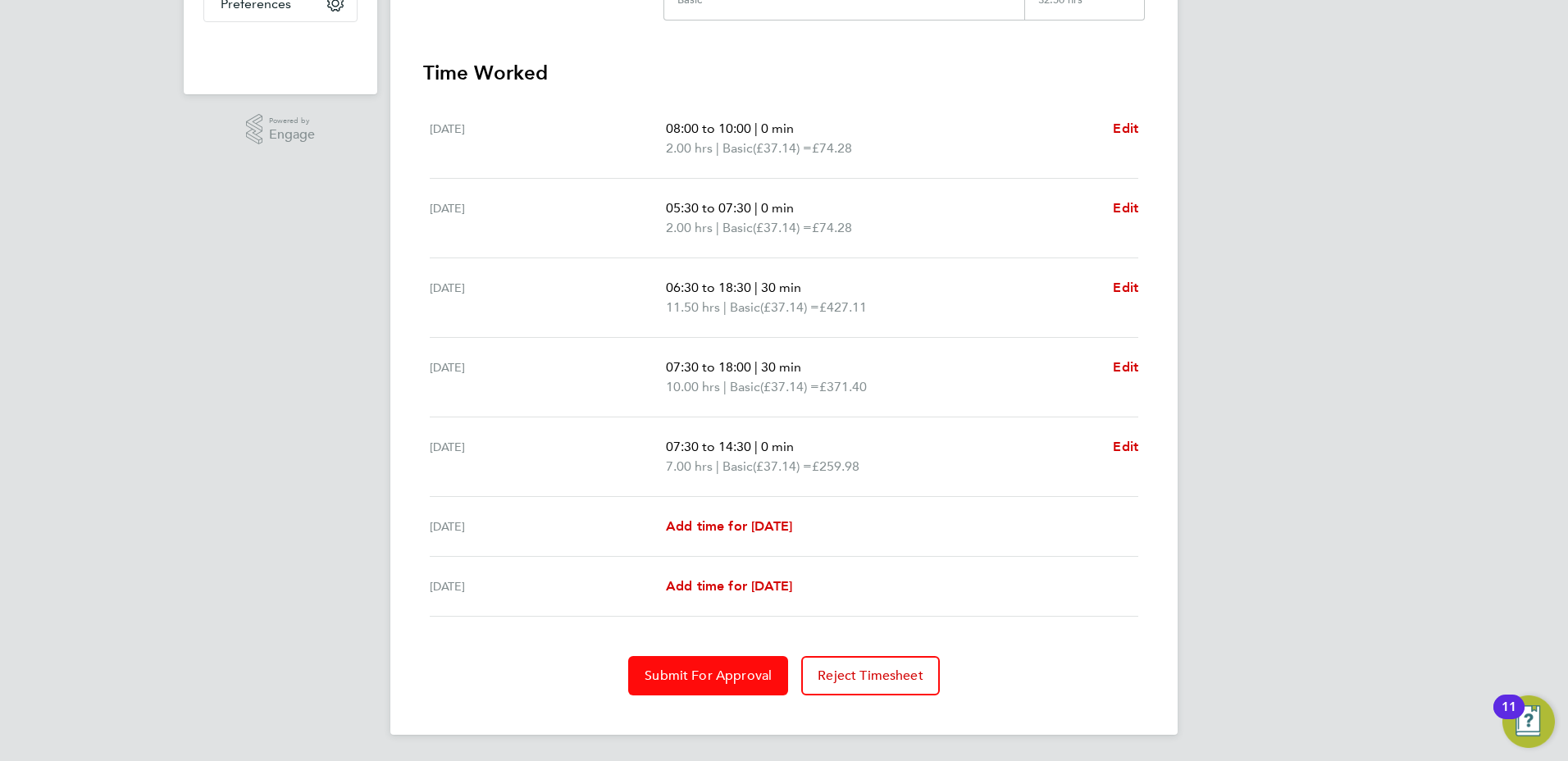
click at [697, 681] on span "Submit For Approval" at bounding box center [708, 675] width 127 height 16
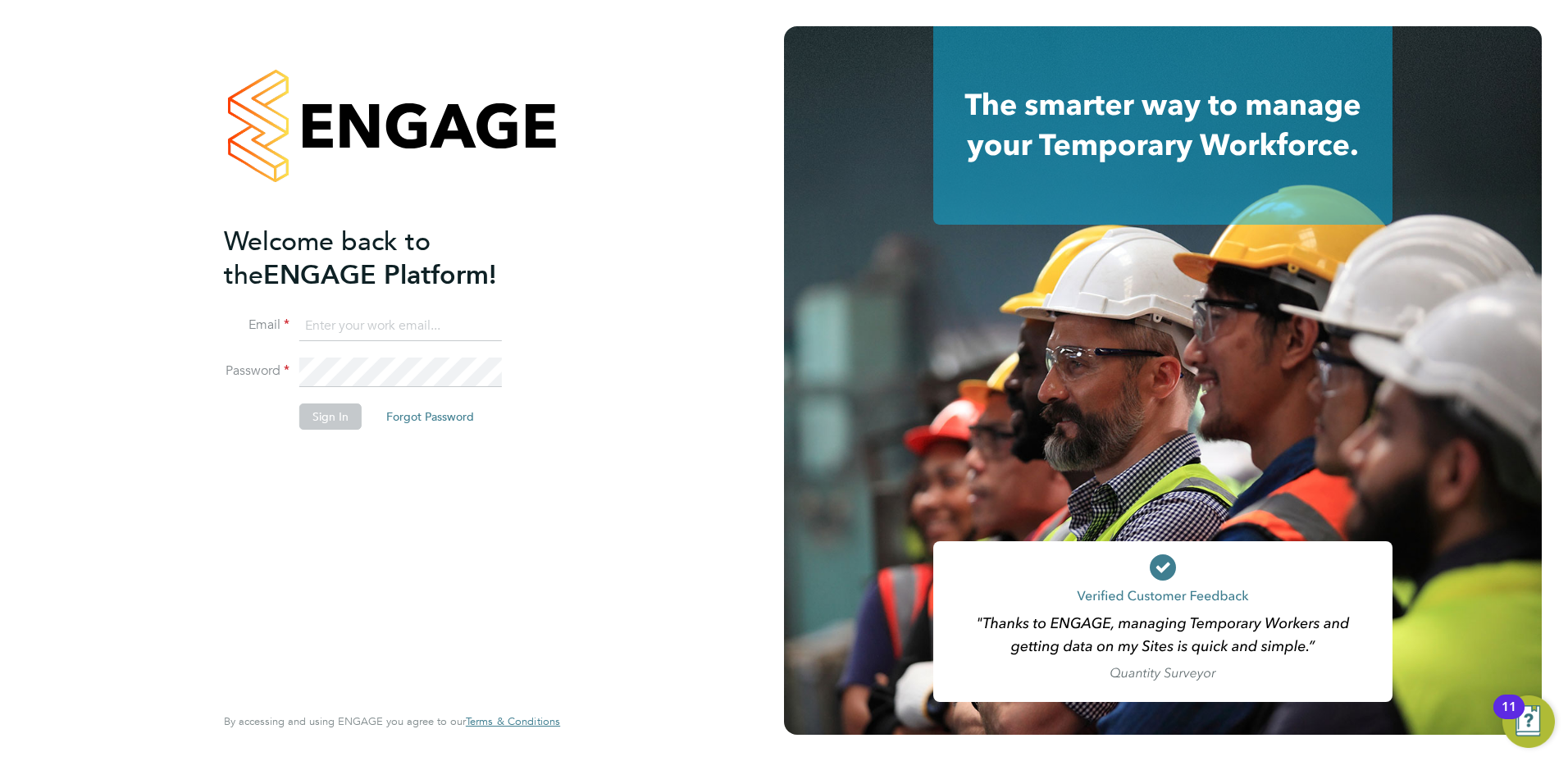
click at [409, 324] on input at bounding box center [401, 327] width 202 height 30
type input "sue.gaffney@prsjobs.com"
click at [337, 415] on button "Sign In" at bounding box center [330, 416] width 63 height 26
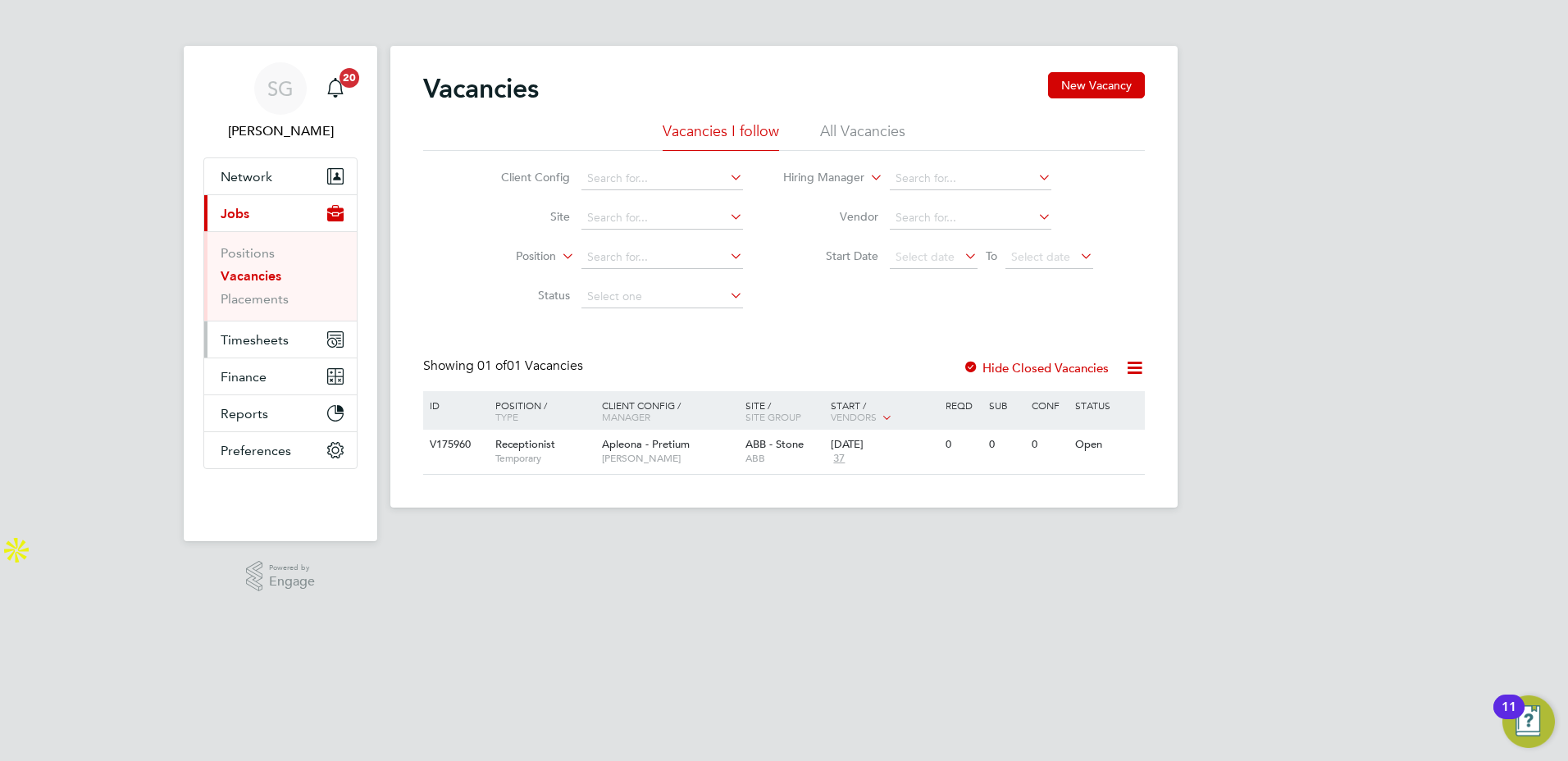
click at [274, 340] on span "Timesheets" at bounding box center [254, 340] width 68 height 15
click at [275, 340] on span "Timesheets" at bounding box center [254, 340] width 68 height 15
click at [272, 343] on span "Timesheets" at bounding box center [254, 340] width 68 height 15
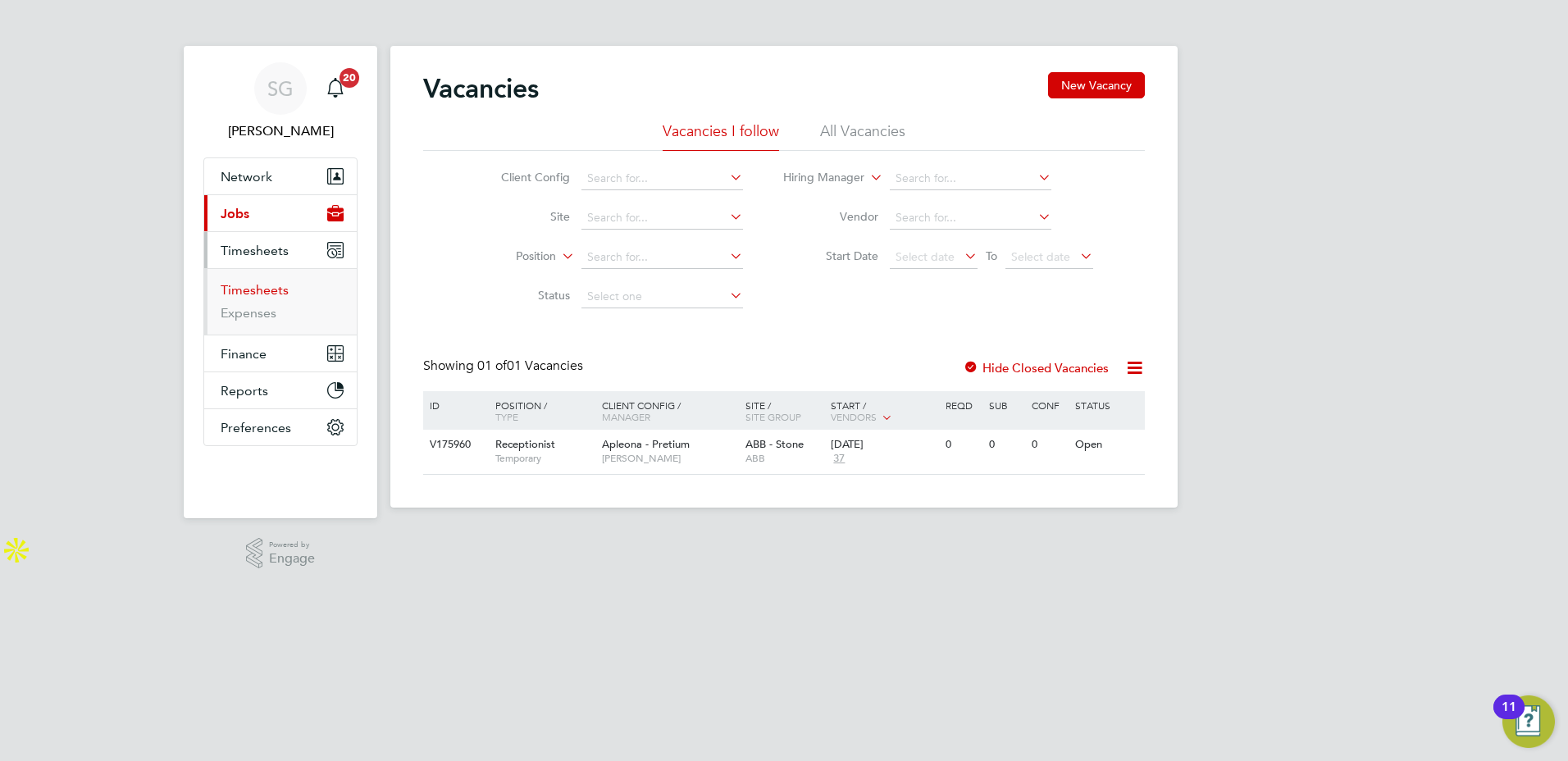
click at [235, 293] on link "Timesheets" at bounding box center [254, 290] width 68 height 15
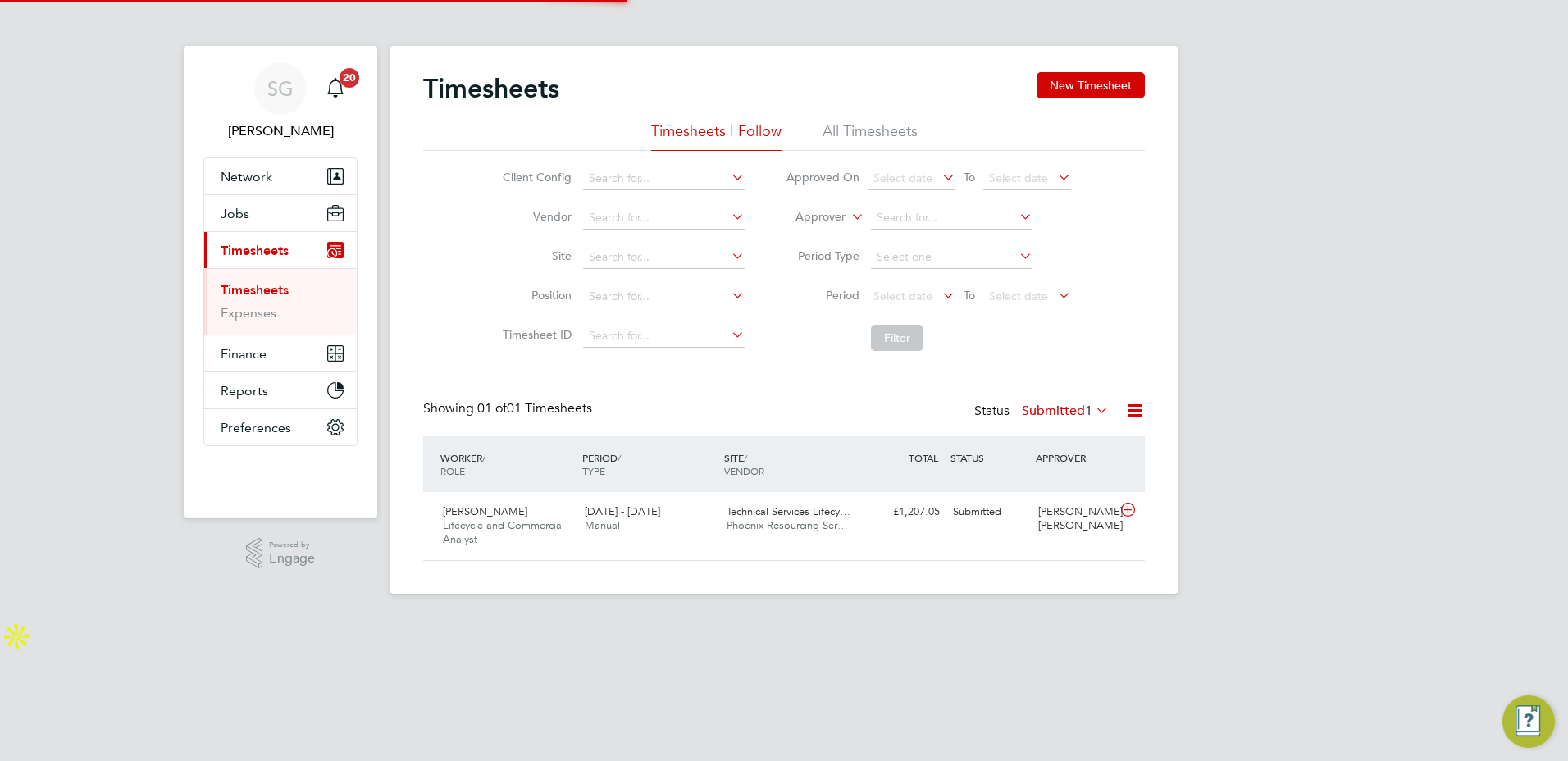
scroll to position [41, 143]
click at [1073, 85] on button "New Timesheet" at bounding box center [1090, 85] width 108 height 26
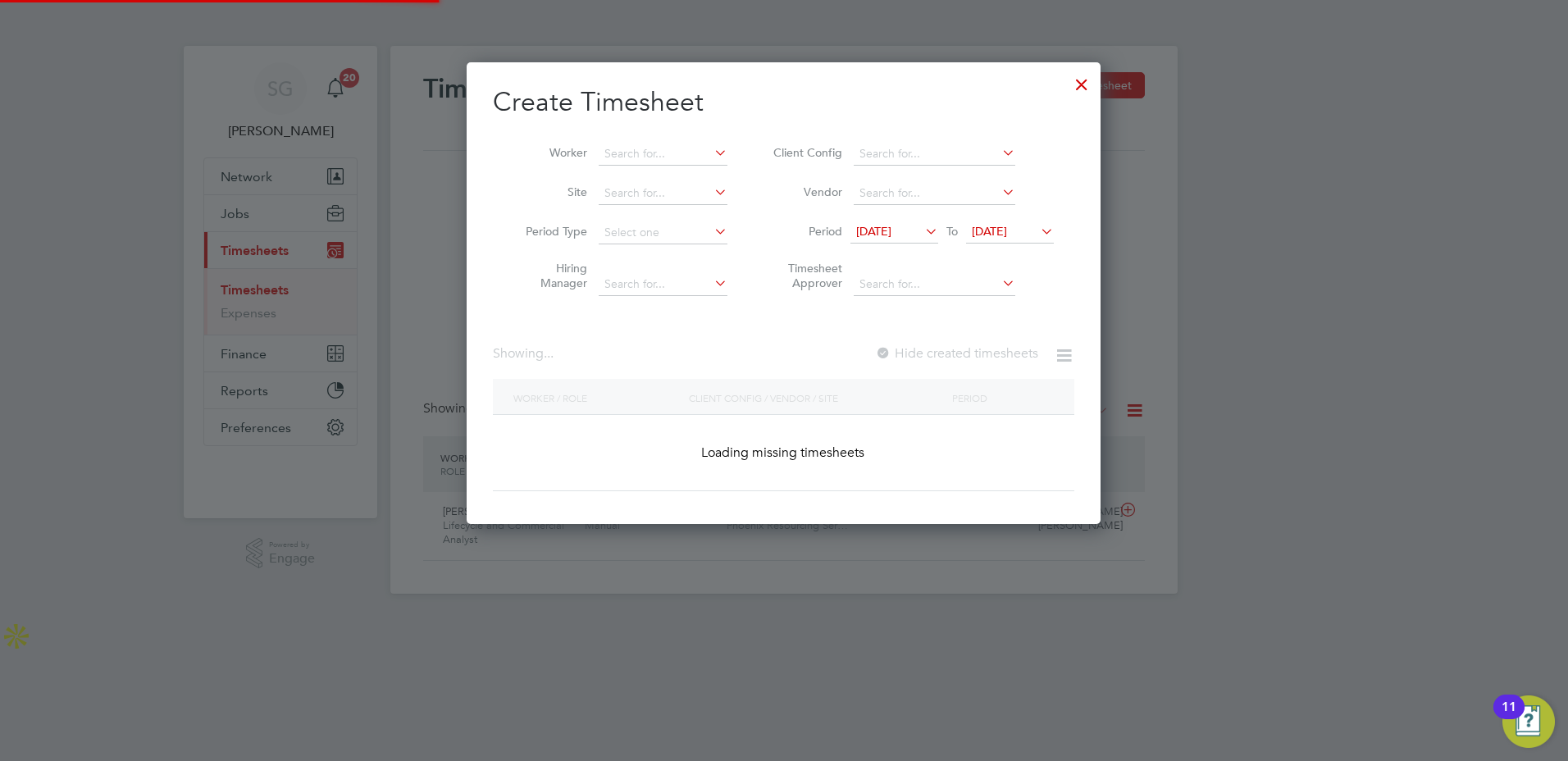
scroll to position [1460, 635]
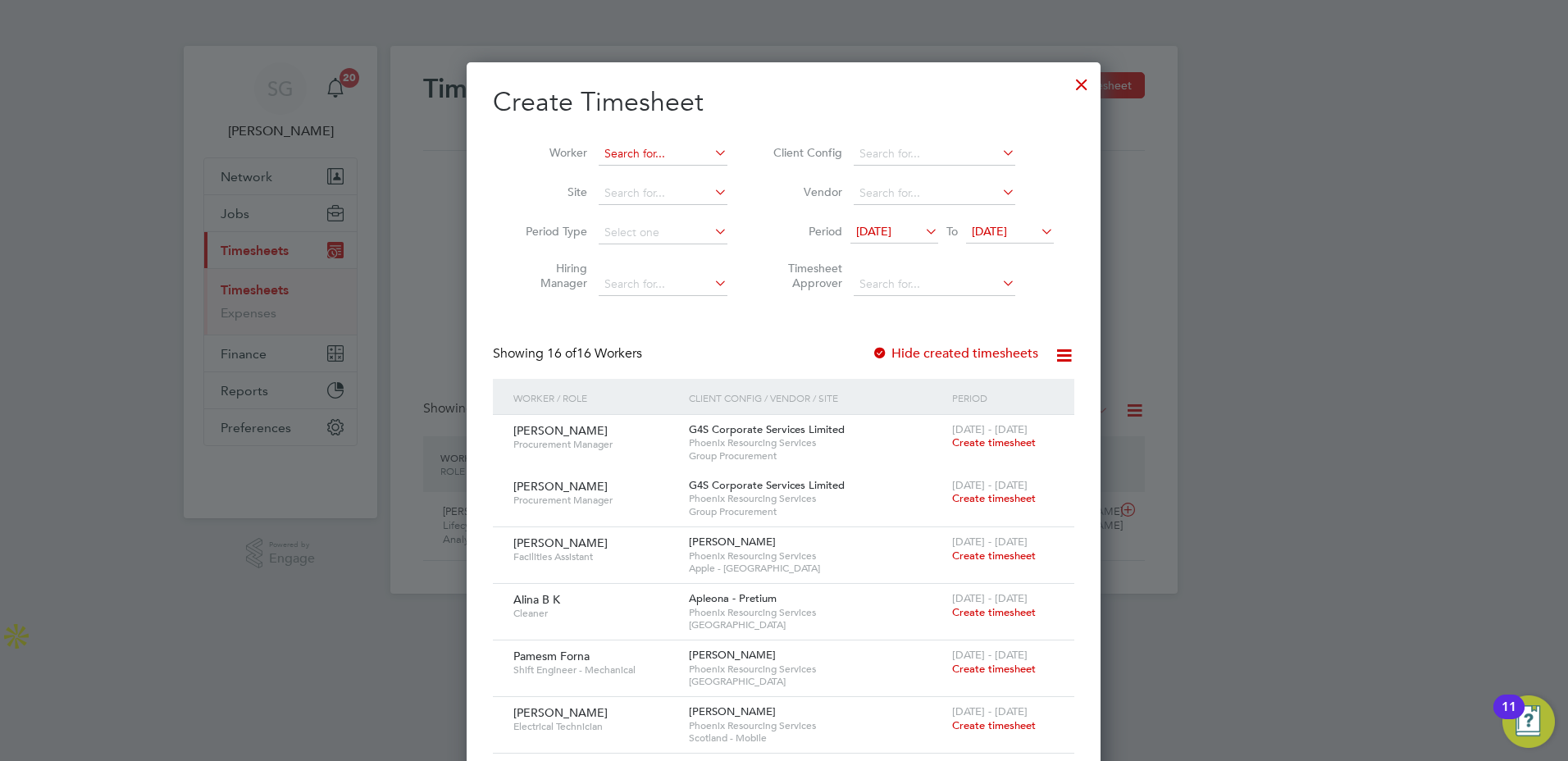
click at [641, 154] on input at bounding box center [664, 154] width 129 height 23
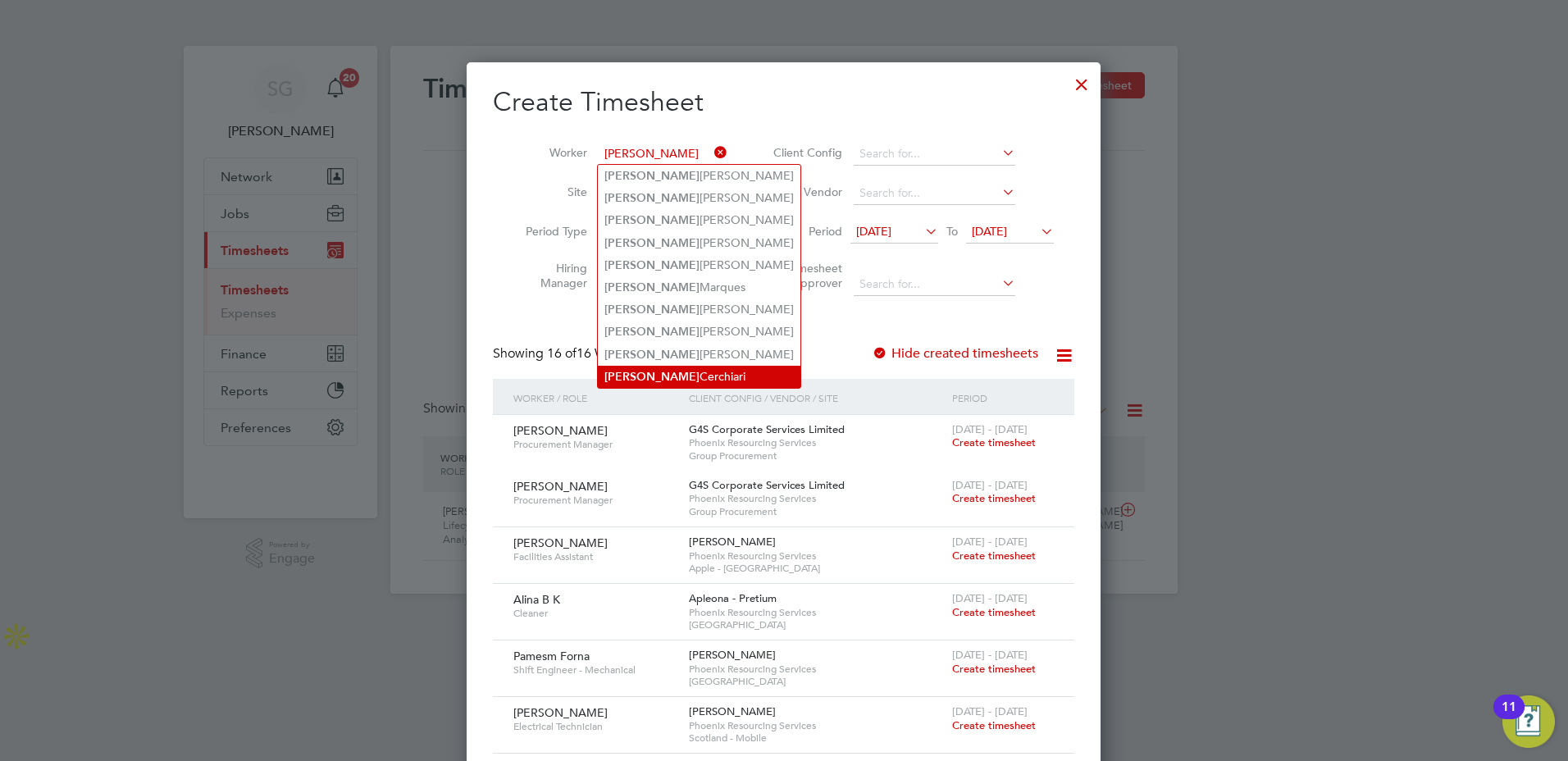
click at [640, 366] on li "[PERSON_NAME]" at bounding box center [699, 377] width 202 height 22
type input "[PERSON_NAME]"
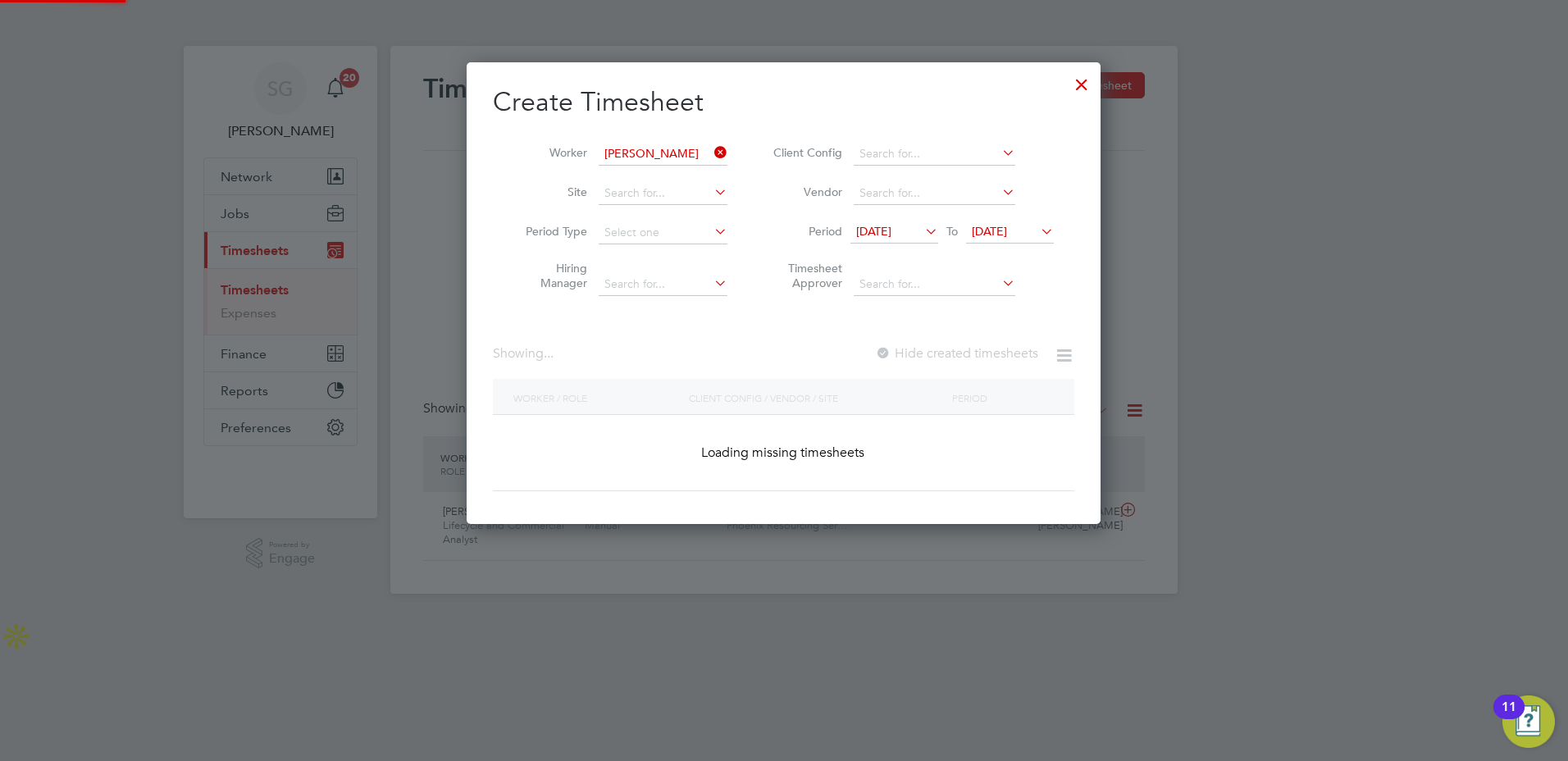
scroll to position [442, 635]
